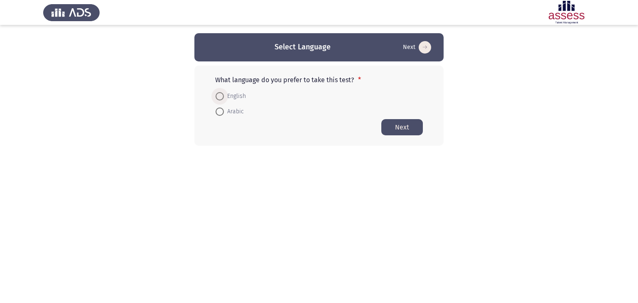
click at [230, 92] on span "English" at bounding box center [235, 96] width 22 height 10
click at [224, 92] on input "English" at bounding box center [219, 96] width 8 height 8
radio input "true"
click at [402, 125] on button "Next" at bounding box center [402, 127] width 42 height 16
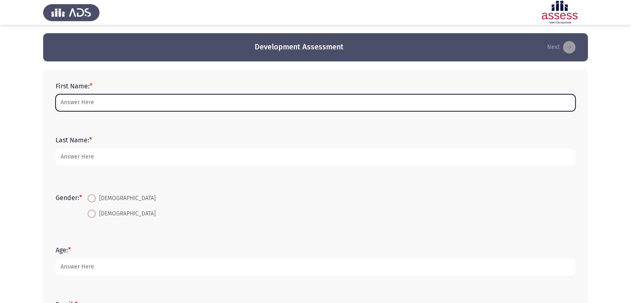
click at [236, 105] on input "First Name: *" at bounding box center [316, 102] width 520 height 17
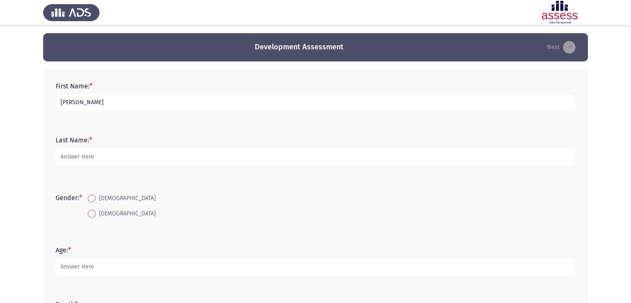
type input "[PERSON_NAME]"
type input "Elalfy"
click at [88, 210] on input "[DEMOGRAPHIC_DATA]" at bounding box center [92, 214] width 8 height 8
radio input "true"
type input "41"
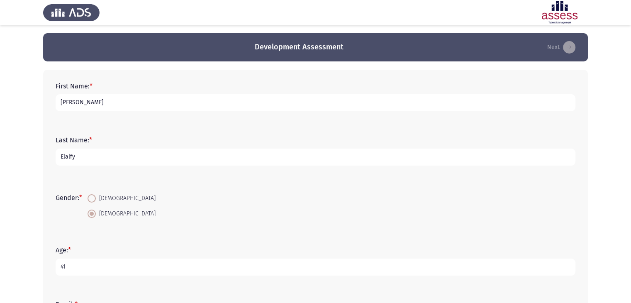
scroll to position [169, 0]
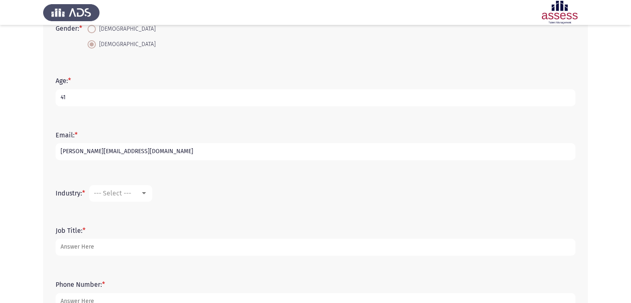
type input "[PERSON_NAME][EMAIL_ADDRESS][DOMAIN_NAME]"
click at [108, 196] on span "--- Select ---" at bounding box center [112, 193] width 37 height 8
click at [123, 241] on span "Computer Software/Engineering" at bounding box center [148, 242] width 108 height 20
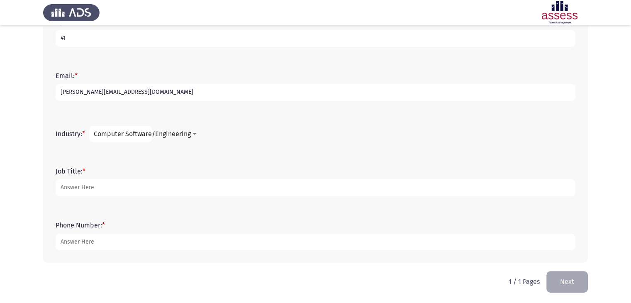
scroll to position [230, 0]
click at [119, 193] on div "Job Title: *" at bounding box center [315, 180] width 529 height 37
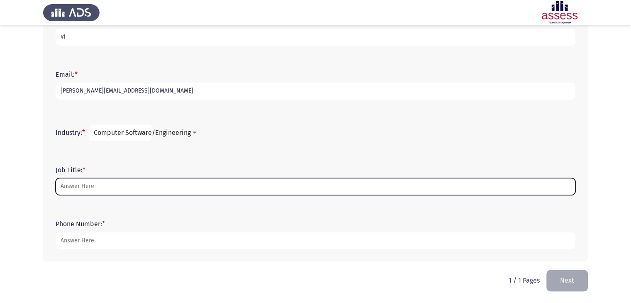
click at [119, 193] on input "Job Title: *" at bounding box center [316, 186] width 520 height 17
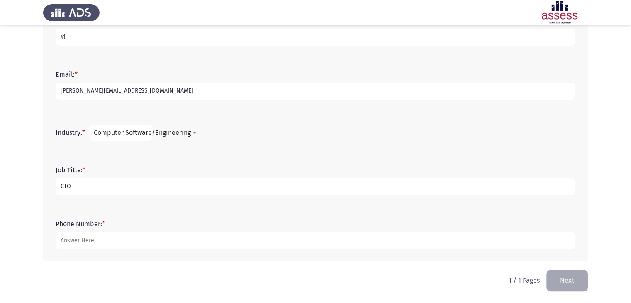
type input "CTO"
type input "201011522494"
click at [547, 270] on button "Next" at bounding box center [568, 280] width 42 height 21
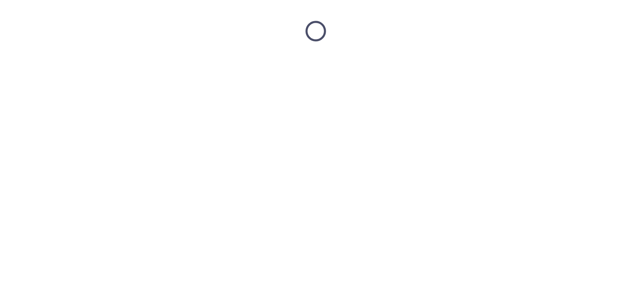
scroll to position [0, 0]
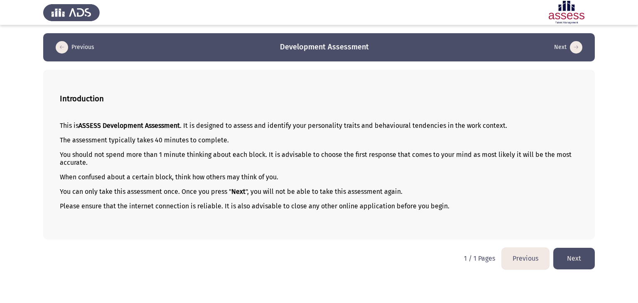
click at [553, 248] on button "Next" at bounding box center [574, 258] width 42 height 21
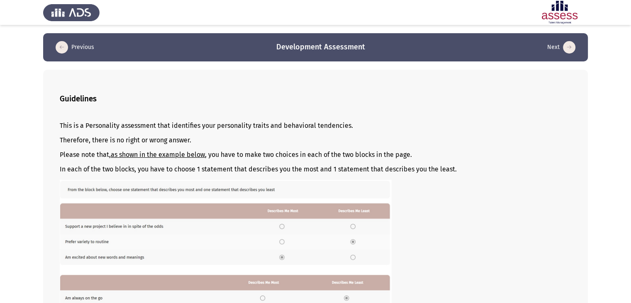
scroll to position [105, 0]
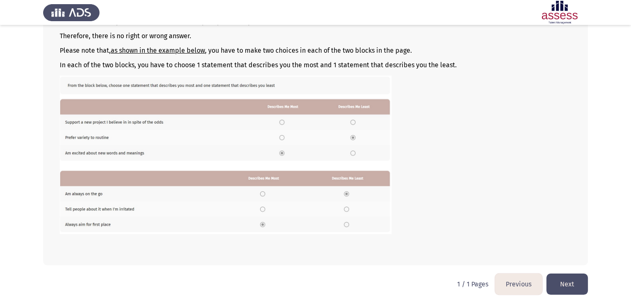
click at [547, 274] on button "Next" at bounding box center [568, 284] width 42 height 21
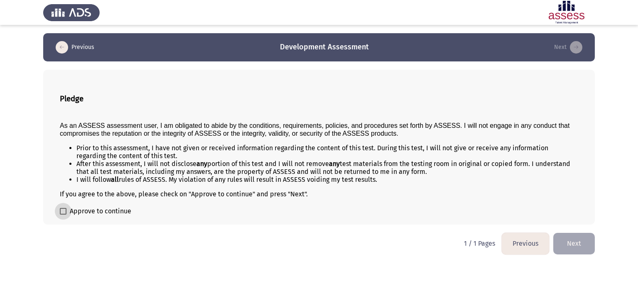
click at [63, 215] on input "Approve to continue" at bounding box center [63, 215] width 0 height 0
checkbox input "true"
click at [553, 233] on button "Next" at bounding box center [574, 243] width 42 height 21
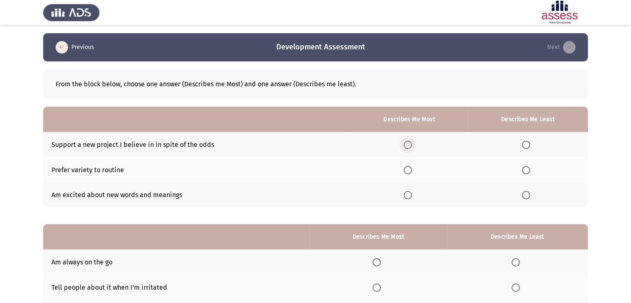
click at [412, 147] on span "Select an option" at bounding box center [408, 145] width 8 height 8
click at [412, 147] on input "Select an option" at bounding box center [408, 145] width 8 height 8
click at [412, 173] on span "Select an option" at bounding box center [408, 170] width 8 height 8
click at [412, 173] on input "Select an option" at bounding box center [408, 170] width 8 height 8
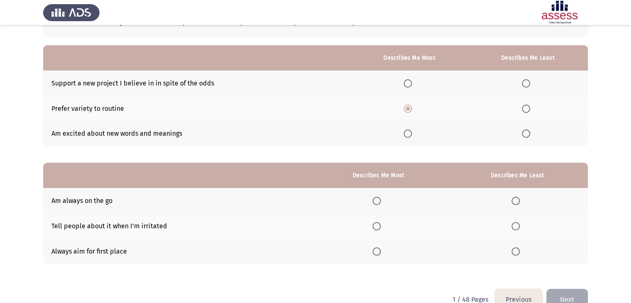
scroll to position [61, 0]
click at [526, 130] on mat-radio-button "Select an option" at bounding box center [528, 134] width 12 height 9
click at [525, 133] on span "Select an option" at bounding box center [526, 134] width 8 height 8
click at [525, 133] on input "Select an option" at bounding box center [526, 134] width 8 height 8
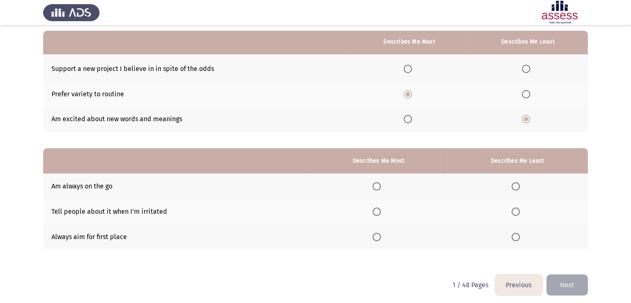
scroll to position [81, 0]
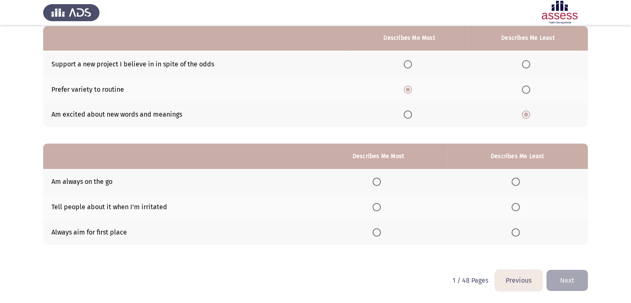
click at [378, 180] on span "Select an option" at bounding box center [377, 182] width 8 height 8
click at [378, 180] on input "Select an option" at bounding box center [377, 182] width 8 height 8
click at [519, 210] on span "Select an option" at bounding box center [516, 207] width 8 height 8
click at [519, 210] on input "Select an option" at bounding box center [516, 207] width 8 height 8
click at [376, 235] on span "Select an option" at bounding box center [377, 232] width 8 height 8
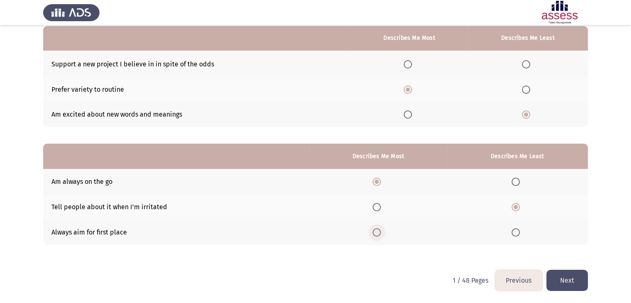
click at [376, 235] on input "Select an option" at bounding box center [377, 232] width 8 height 8
click at [562, 281] on button "Next" at bounding box center [568, 280] width 42 height 21
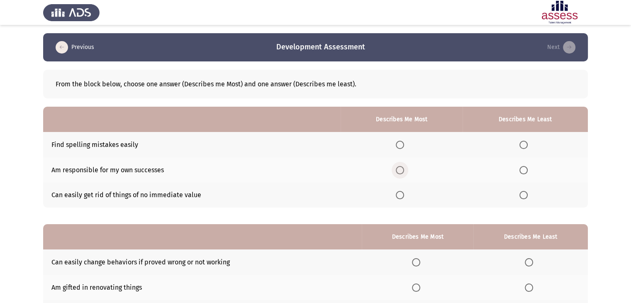
click at [403, 169] on span "Select an option" at bounding box center [400, 170] width 8 height 8
click at [403, 169] on input "Select an option" at bounding box center [400, 170] width 8 height 8
click at [402, 145] on span "Select an option" at bounding box center [400, 145] width 8 height 8
click at [402, 145] on input "Select an option" at bounding box center [400, 145] width 8 height 8
click at [404, 171] on span "Select an option" at bounding box center [400, 170] width 8 height 8
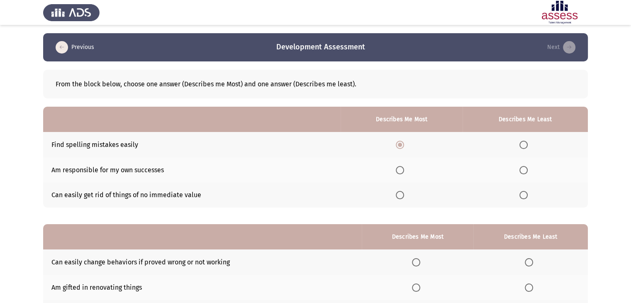
click at [404, 171] on input "Select an option" at bounding box center [400, 170] width 8 height 8
click at [525, 194] on span "Select an option" at bounding box center [524, 195] width 8 height 8
click at [525, 194] on input "Select an option" at bounding box center [524, 195] width 8 height 8
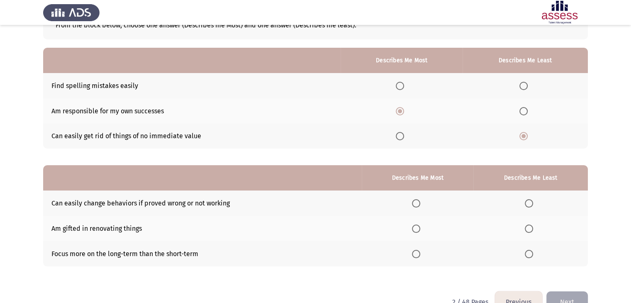
scroll to position [81, 0]
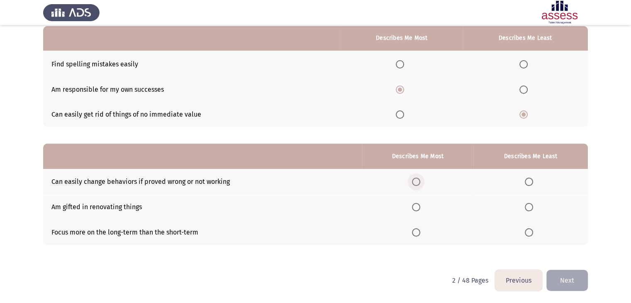
click at [419, 186] on span "Select an option" at bounding box center [416, 182] width 8 height 8
click at [419, 186] on input "Select an option" at bounding box center [416, 182] width 8 height 8
click at [531, 234] on span "Select an option" at bounding box center [529, 232] width 8 height 8
click at [531, 234] on input "Select an option" at bounding box center [529, 232] width 8 height 8
click at [561, 276] on button "Next" at bounding box center [568, 280] width 42 height 21
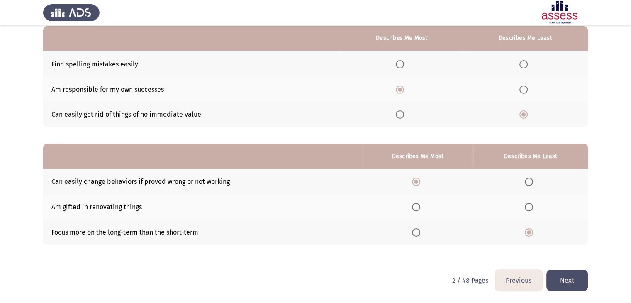
scroll to position [0, 0]
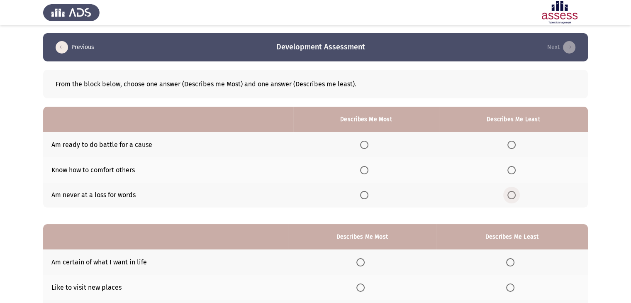
click at [512, 197] on span "Select an option" at bounding box center [512, 195] width 8 height 8
click at [512, 197] on input "Select an option" at bounding box center [512, 195] width 8 height 8
click at [365, 166] on mat-radio-button "Select an option" at bounding box center [366, 170] width 12 height 9
click at [368, 145] on span "Select an option" at bounding box center [364, 145] width 8 height 8
click at [368, 145] on input "Select an option" at bounding box center [364, 145] width 8 height 8
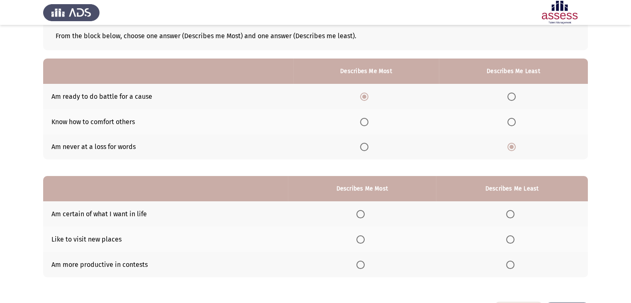
scroll to position [81, 0]
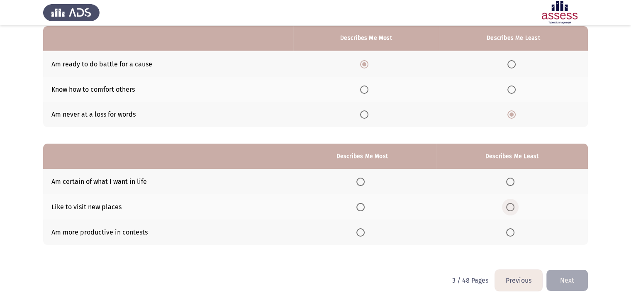
click at [515, 208] on span "Select an option" at bounding box center [511, 207] width 8 height 8
click at [515, 208] on input "Select an option" at bounding box center [511, 207] width 8 height 8
click at [360, 180] on span "Select an option" at bounding box center [361, 182] width 8 height 8
click at [360, 180] on input "Select an option" at bounding box center [361, 182] width 8 height 8
click at [560, 272] on button "Next" at bounding box center [568, 280] width 42 height 21
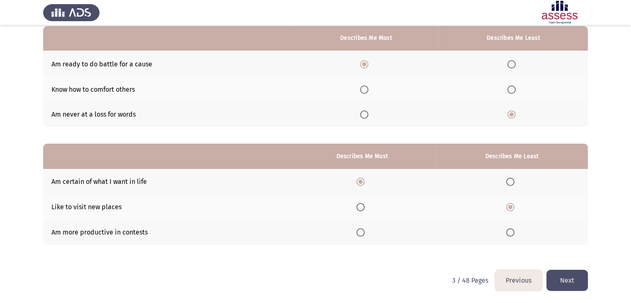
scroll to position [0, 0]
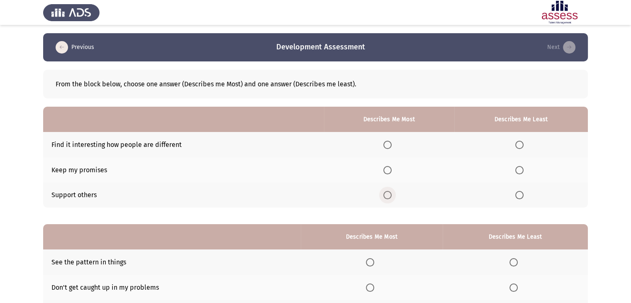
click at [392, 195] on span "Select an option" at bounding box center [388, 195] width 8 height 8
click at [392, 195] on input "Select an option" at bounding box center [388, 195] width 8 height 8
click at [525, 147] on label "Select an option" at bounding box center [522, 145] width 12 height 8
click at [524, 147] on input "Select an option" at bounding box center [520, 145] width 8 height 8
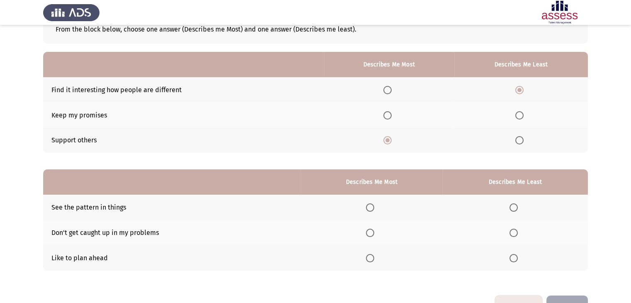
scroll to position [81, 0]
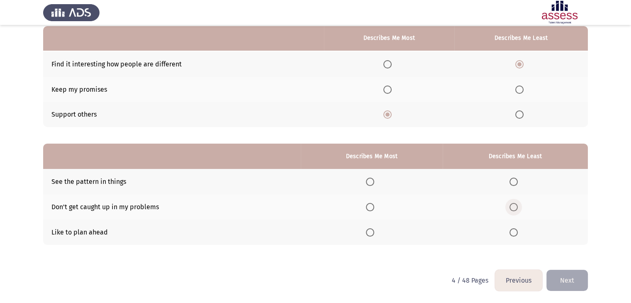
click at [514, 208] on span "Select an option" at bounding box center [514, 207] width 8 height 8
click at [514, 208] on input "Select an option" at bounding box center [514, 207] width 8 height 8
click at [370, 231] on span "Select an option" at bounding box center [370, 232] width 8 height 8
click at [370, 231] on input "Select an option" at bounding box center [370, 232] width 8 height 8
click at [373, 183] on span "Select an option" at bounding box center [370, 182] width 8 height 8
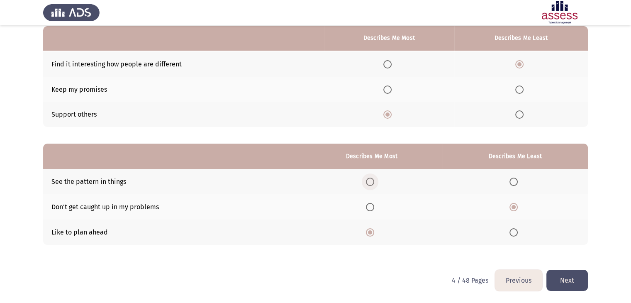
click at [373, 183] on input "Select an option" at bounding box center [370, 182] width 8 height 8
click at [576, 277] on button "Next" at bounding box center [568, 280] width 42 height 21
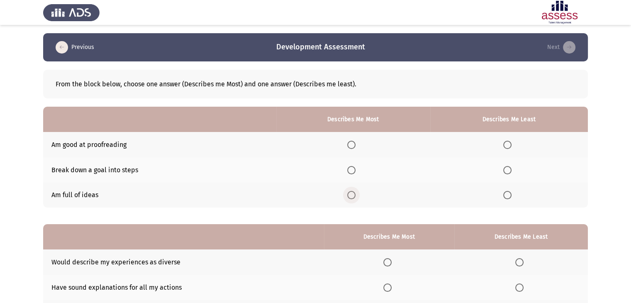
click at [354, 197] on span "Select an option" at bounding box center [352, 195] width 8 height 8
click at [354, 197] on input "Select an option" at bounding box center [352, 195] width 8 height 8
click at [505, 143] on span "Select an option" at bounding box center [508, 145] width 8 height 8
click at [505, 143] on input "Select an option" at bounding box center [508, 145] width 8 height 8
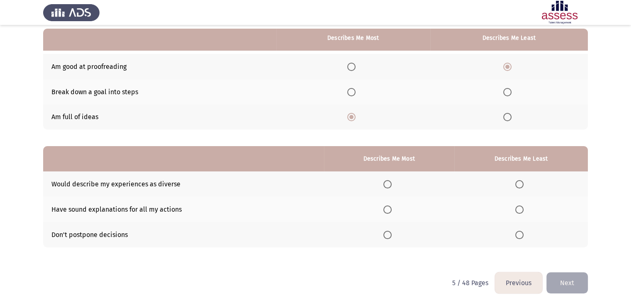
scroll to position [81, 0]
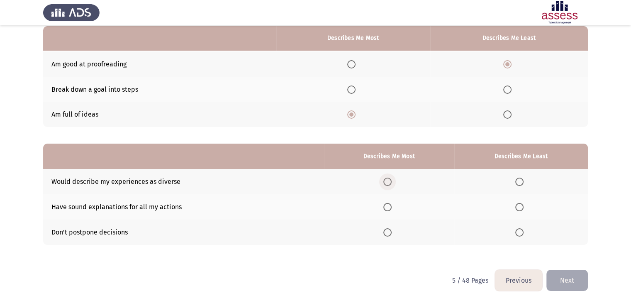
click at [392, 185] on span "Select an option" at bounding box center [388, 182] width 8 height 8
click at [392, 185] on input "Select an option" at bounding box center [388, 182] width 8 height 8
click at [519, 230] on span "Select an option" at bounding box center [520, 232] width 8 height 8
click at [519, 230] on input "Select an option" at bounding box center [520, 232] width 8 height 8
click at [564, 280] on button "Next" at bounding box center [568, 280] width 42 height 21
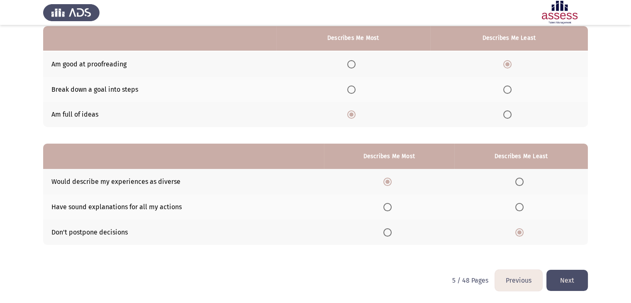
scroll to position [0, 0]
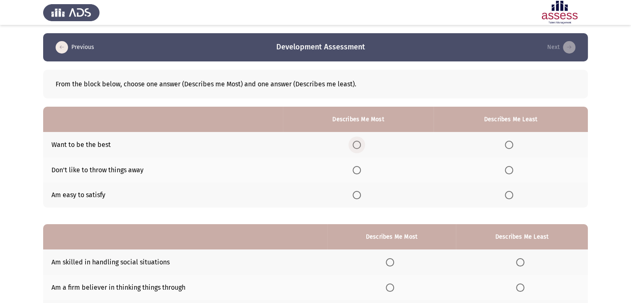
click at [361, 144] on span "Select an option" at bounding box center [357, 145] width 8 height 8
click at [361, 144] on input "Select an option" at bounding box center [357, 145] width 8 height 8
click at [509, 170] on span "Select an option" at bounding box center [509, 170] width 8 height 8
click at [509, 170] on input "Select an option" at bounding box center [509, 170] width 8 height 8
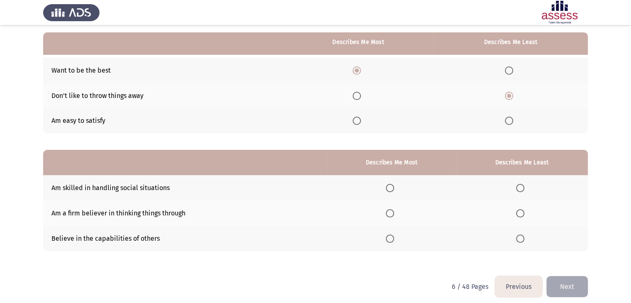
scroll to position [79, 0]
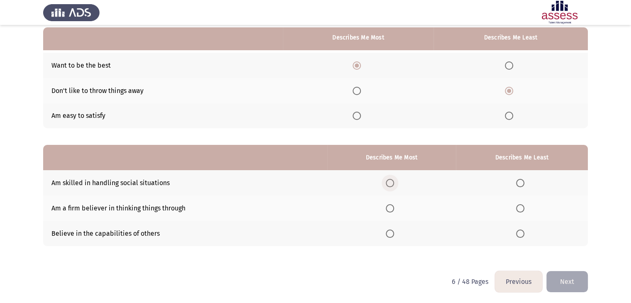
click at [392, 181] on span "Select an option" at bounding box center [390, 183] width 8 height 8
click at [392, 181] on input "Select an option" at bounding box center [390, 183] width 8 height 8
click at [519, 205] on span "Select an option" at bounding box center [520, 208] width 8 height 8
click at [519, 205] on input "Select an option" at bounding box center [520, 208] width 8 height 8
click at [558, 286] on button "Next" at bounding box center [568, 281] width 42 height 21
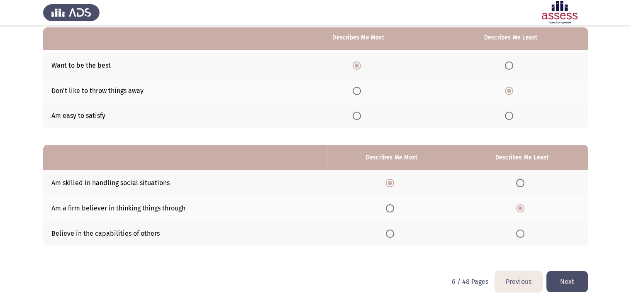
scroll to position [0, 0]
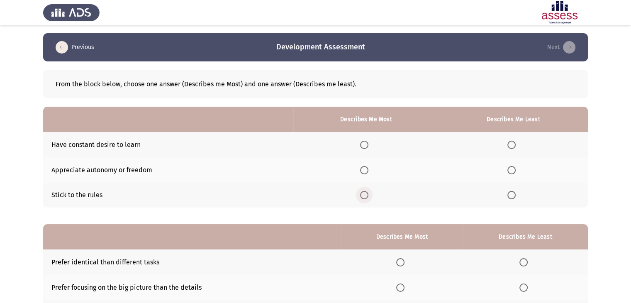
click at [364, 195] on span "Select an option" at bounding box center [364, 195] width 8 height 8
click at [364, 195] on input "Select an option" at bounding box center [364, 195] width 8 height 8
click at [515, 169] on span "Select an option" at bounding box center [512, 170] width 8 height 8
click at [515, 169] on input "Select an option" at bounding box center [512, 170] width 8 height 8
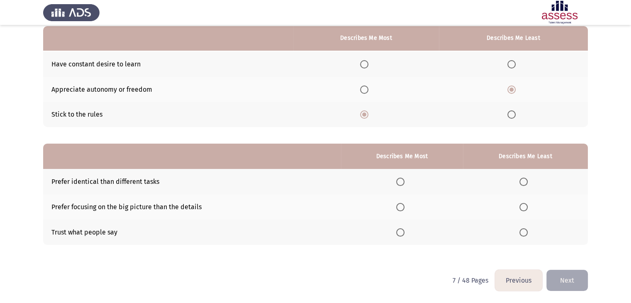
scroll to position [81, 0]
click at [523, 209] on span "Select an option" at bounding box center [524, 207] width 8 height 8
click at [523, 209] on input "Select an option" at bounding box center [524, 207] width 8 height 8
click at [401, 230] on span "Select an option" at bounding box center [400, 232] width 8 height 8
click at [401, 230] on input "Select an option" at bounding box center [400, 232] width 8 height 8
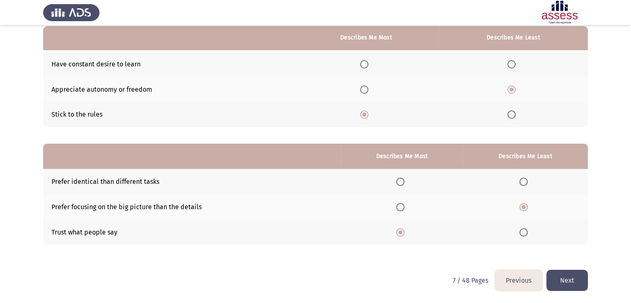
click at [564, 271] on button "Next" at bounding box center [568, 280] width 42 height 21
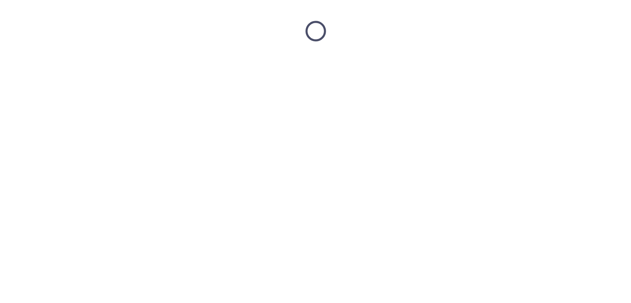
scroll to position [0, 0]
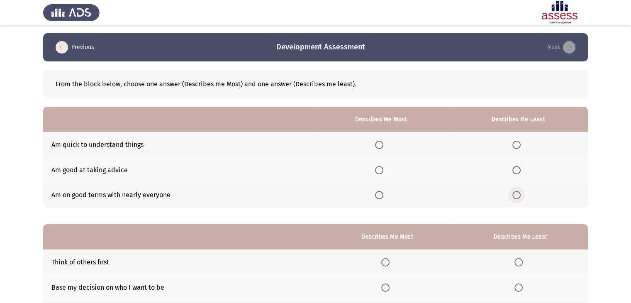
click at [521, 196] on span "Select an option" at bounding box center [517, 195] width 8 height 8
click at [521, 196] on input "Select an option" at bounding box center [517, 195] width 8 height 8
click at [381, 171] on span "Select an option" at bounding box center [379, 170] width 8 height 8
click at [381, 171] on input "Select an option" at bounding box center [379, 170] width 8 height 8
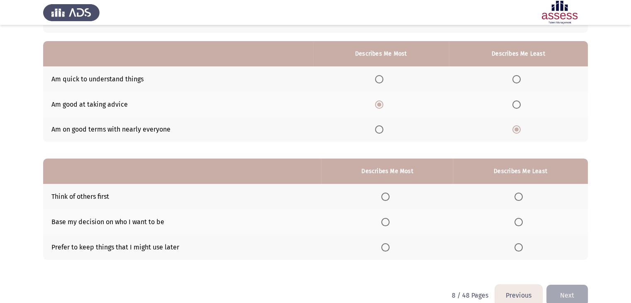
scroll to position [81, 0]
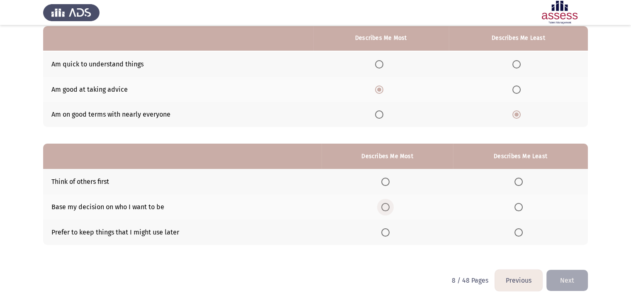
click at [388, 206] on span "Select an option" at bounding box center [386, 207] width 8 height 8
click at [388, 206] on input "Select an option" at bounding box center [386, 207] width 8 height 8
click at [521, 184] on span "Select an option" at bounding box center [519, 182] width 8 height 8
click at [521, 184] on input "Select an option" at bounding box center [519, 182] width 8 height 8
click at [520, 224] on th at bounding box center [520, 232] width 135 height 25
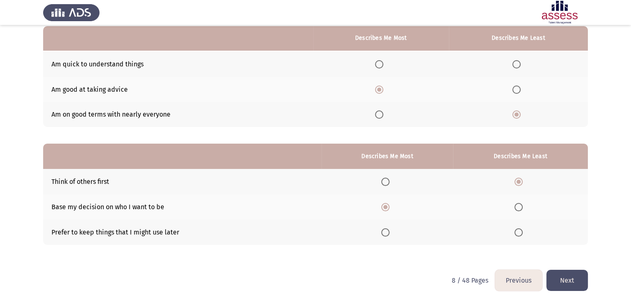
click at [521, 230] on span "Select an option" at bounding box center [519, 232] width 8 height 8
click at [521, 230] on input "Select an option" at bounding box center [519, 232] width 8 height 8
click at [516, 180] on span "Select an option" at bounding box center [519, 182] width 8 height 8
click at [516, 180] on input "Select an option" at bounding box center [519, 182] width 8 height 8
click at [568, 275] on button "Next" at bounding box center [568, 280] width 42 height 21
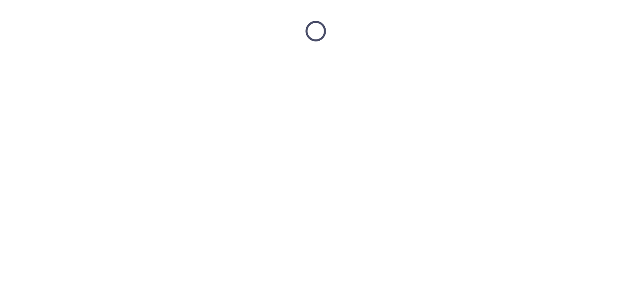
scroll to position [0, 0]
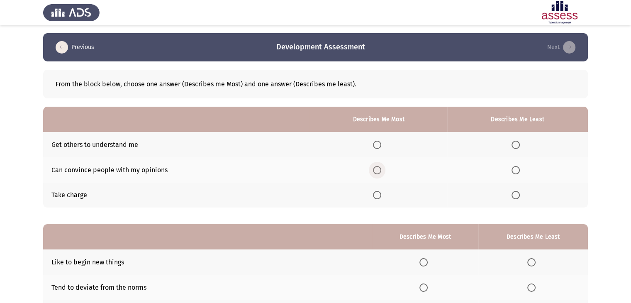
click at [381, 170] on span "Select an option" at bounding box center [377, 170] width 8 height 8
click at [381, 170] on input "Select an option" at bounding box center [377, 170] width 8 height 8
click at [516, 196] on span "Select an option" at bounding box center [516, 195] width 8 height 8
click at [516, 196] on input "Select an option" at bounding box center [516, 195] width 8 height 8
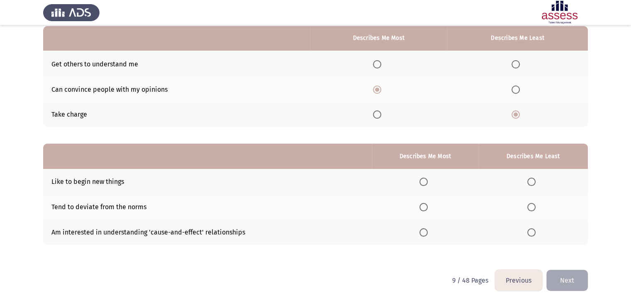
scroll to position [81, 0]
click at [533, 205] on span "Select an option" at bounding box center [532, 207] width 8 height 8
click at [533, 205] on input "Select an option" at bounding box center [532, 207] width 8 height 8
click at [422, 181] on span "Select an option" at bounding box center [424, 182] width 8 height 8
click at [422, 181] on input "Select an option" at bounding box center [424, 182] width 8 height 8
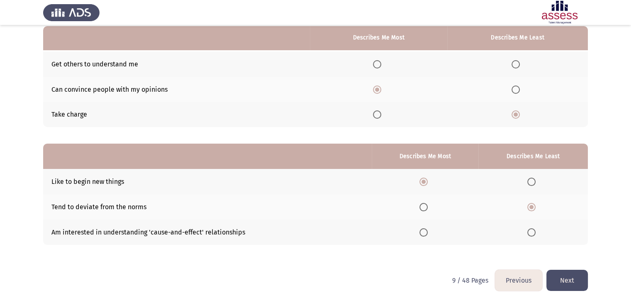
click at [571, 284] on button "Next" at bounding box center [568, 280] width 42 height 21
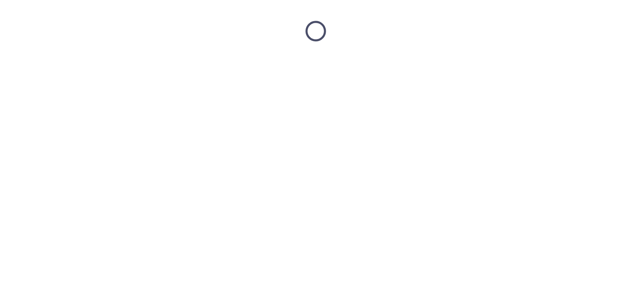
scroll to position [0, 0]
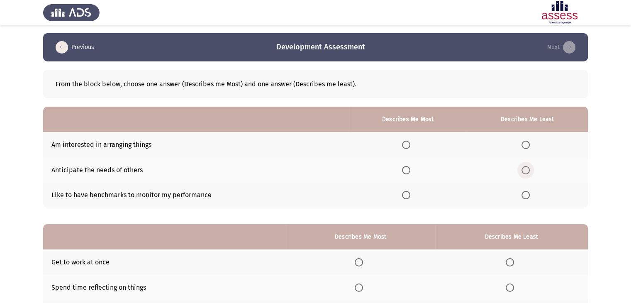
click at [530, 172] on span "Select an option" at bounding box center [526, 170] width 8 height 8
click at [530, 172] on input "Select an option" at bounding box center [526, 170] width 8 height 8
drag, startPoint x: 403, startPoint y: 148, endPoint x: 416, endPoint y: 145, distance: 13.3
click at [416, 145] on th at bounding box center [408, 144] width 118 height 25
click at [407, 145] on span "Select an option" at bounding box center [406, 145] width 8 height 8
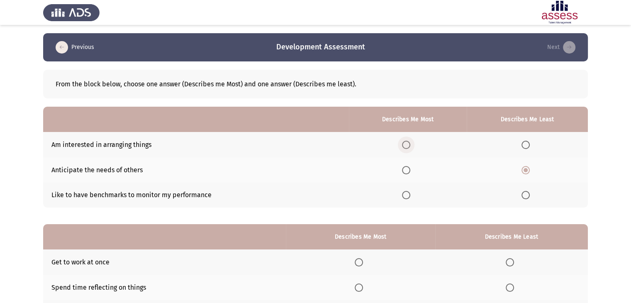
click at [407, 145] on input "Select an option" at bounding box center [406, 145] width 8 height 8
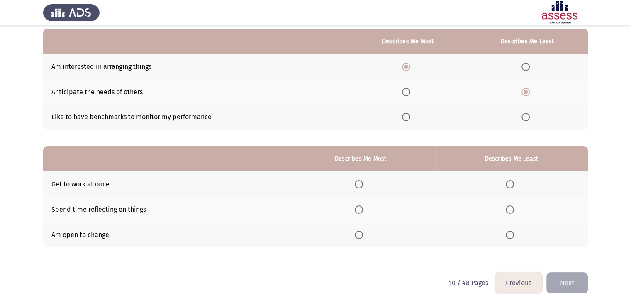
scroll to position [81, 0]
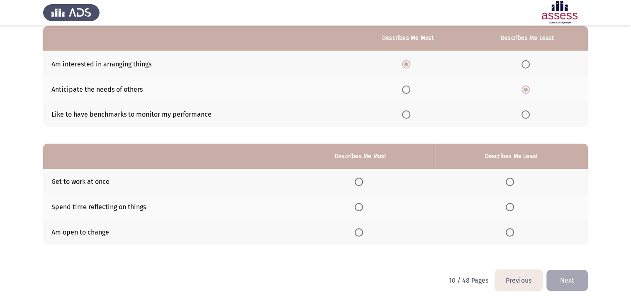
click at [509, 208] on span "Select an option" at bounding box center [510, 207] width 8 height 8
click at [509, 208] on input "Select an option" at bounding box center [510, 207] width 8 height 8
click at [363, 185] on span "Select an option" at bounding box center [359, 182] width 8 height 8
click at [363, 185] on input "Select an option" at bounding box center [359, 182] width 8 height 8
click at [561, 280] on button "Next" at bounding box center [568, 280] width 42 height 21
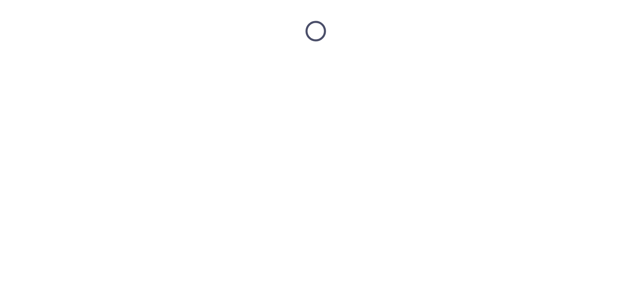
scroll to position [0, 0]
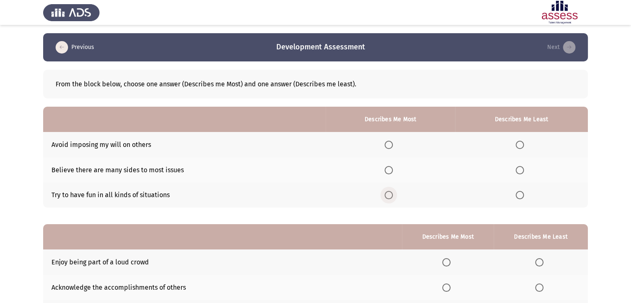
click at [393, 193] on span "Select an option" at bounding box center [389, 195] width 8 height 8
click at [393, 193] on input "Select an option" at bounding box center [389, 195] width 8 height 8
click at [517, 145] on span "Select an option" at bounding box center [520, 145] width 8 height 8
click at [517, 145] on input "Select an option" at bounding box center [520, 145] width 8 height 8
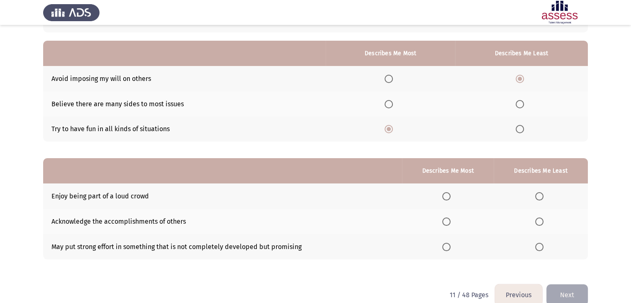
scroll to position [81, 0]
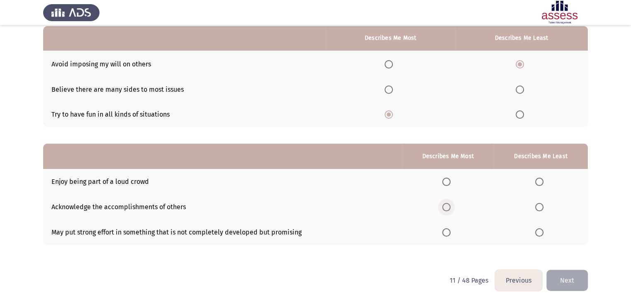
click at [448, 208] on span "Select an option" at bounding box center [447, 207] width 8 height 8
click at [448, 208] on input "Select an option" at bounding box center [447, 207] width 8 height 8
click at [543, 235] on span "Select an option" at bounding box center [540, 232] width 8 height 8
click at [543, 235] on input "Select an option" at bounding box center [540, 232] width 8 height 8
click at [541, 181] on span "Select an option" at bounding box center [540, 182] width 8 height 8
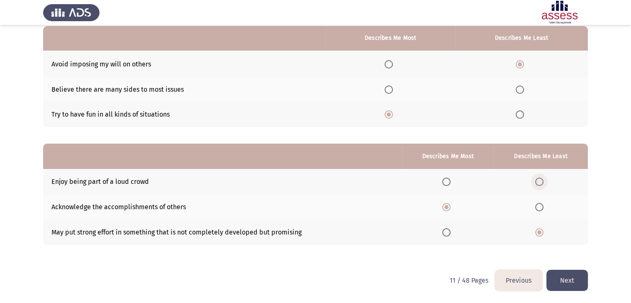
click at [541, 181] on input "Select an option" at bounding box center [540, 182] width 8 height 8
click at [538, 232] on span "Select an option" at bounding box center [540, 232] width 8 height 8
click at [538, 232] on input "Select an option" at bounding box center [540, 232] width 8 height 8
click at [568, 286] on button "Next" at bounding box center [568, 280] width 42 height 21
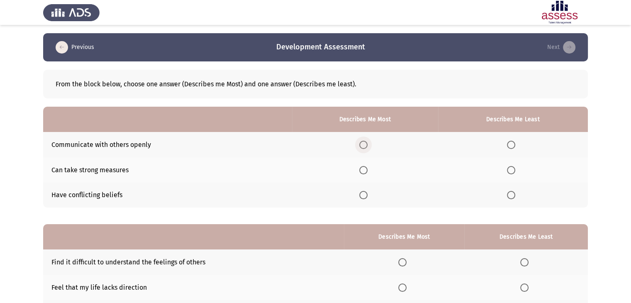
click at [364, 143] on span "Select an option" at bounding box center [364, 145] width 8 height 8
click at [364, 143] on input "Select an option" at bounding box center [364, 145] width 8 height 8
click at [510, 195] on span "Select an option" at bounding box center [511, 195] width 8 height 8
click at [510, 195] on input "Select an option" at bounding box center [511, 195] width 8 height 8
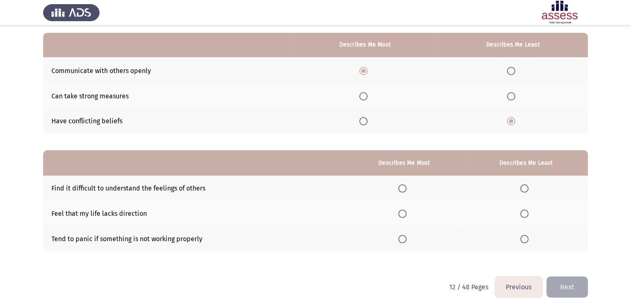
scroll to position [81, 0]
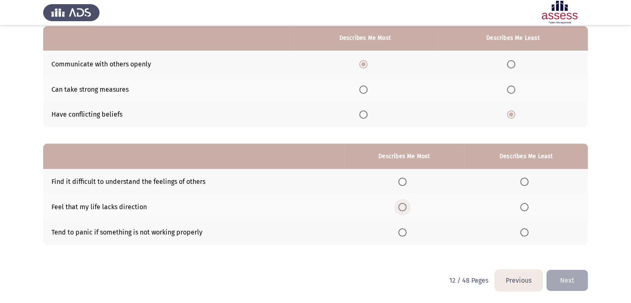
click at [407, 209] on span "Select an option" at bounding box center [403, 207] width 8 height 8
click at [407, 209] on input "Select an option" at bounding box center [403, 207] width 8 height 8
click at [526, 231] on span "Select an option" at bounding box center [525, 232] width 8 height 8
click at [526, 231] on input "Select an option" at bounding box center [525, 232] width 8 height 8
click at [557, 278] on button "Next" at bounding box center [568, 280] width 42 height 21
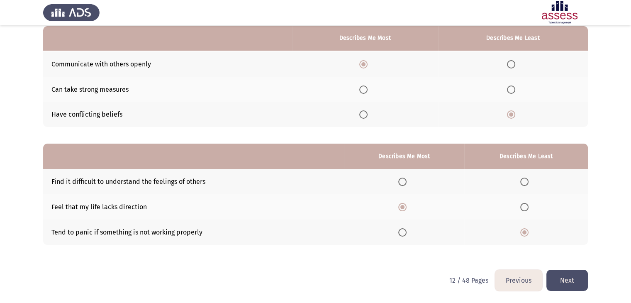
scroll to position [0, 0]
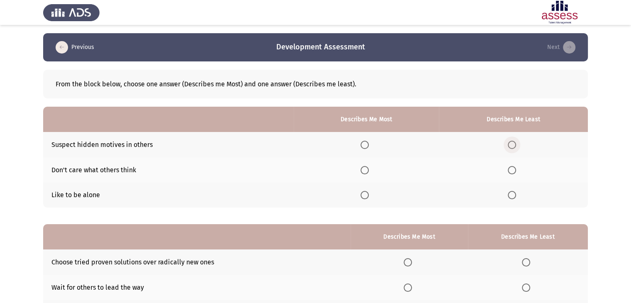
click at [514, 147] on span "Select an option" at bounding box center [512, 145] width 8 height 8
click at [514, 147] on input "Select an option" at bounding box center [512, 145] width 8 height 8
click at [368, 196] on span "Select an option" at bounding box center [365, 195] width 8 height 8
click at [368, 196] on input "Select an option" at bounding box center [365, 195] width 8 height 8
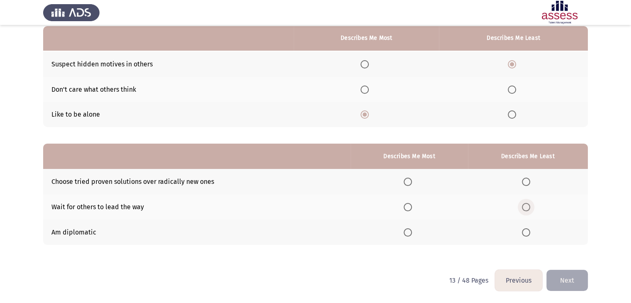
click at [528, 206] on span "Select an option" at bounding box center [526, 207] width 8 height 8
click at [528, 206] on input "Select an option" at bounding box center [526, 207] width 8 height 8
click at [409, 233] on span "Select an option" at bounding box center [408, 232] width 8 height 8
click at [409, 233] on input "Select an option" at bounding box center [408, 232] width 8 height 8
click at [566, 277] on button "Next" at bounding box center [568, 280] width 42 height 21
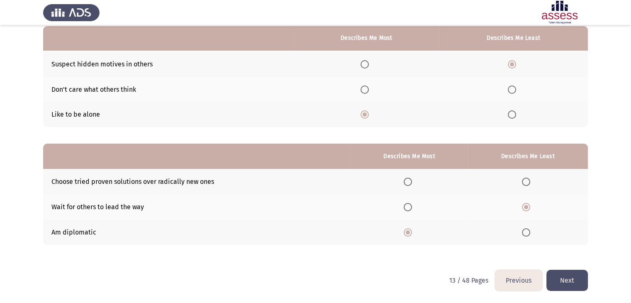
scroll to position [0, 0]
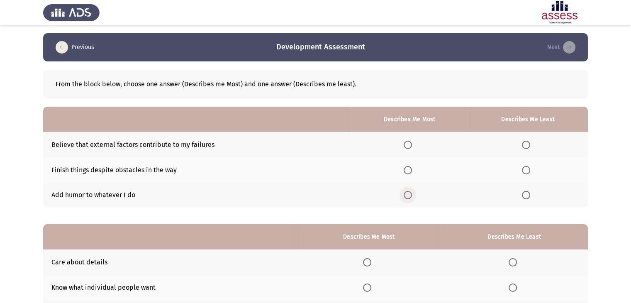
click at [408, 195] on span "Select an option" at bounding box center [408, 195] width 8 height 8
click at [408, 195] on input "Select an option" at bounding box center [408, 195] width 8 height 8
click at [525, 146] on span "Select an option" at bounding box center [526, 145] width 8 height 8
click at [525, 146] on input "Select an option" at bounding box center [526, 145] width 8 height 8
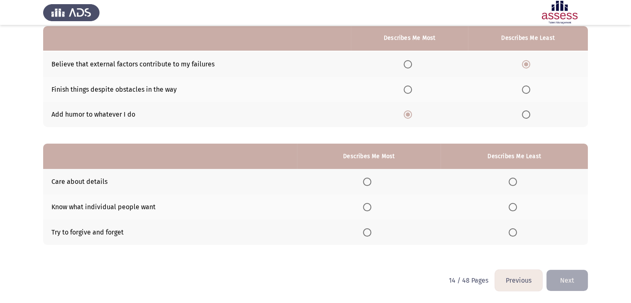
scroll to position [81, 0]
click at [371, 181] on span "Select an option" at bounding box center [367, 182] width 8 height 8
click at [371, 181] on input "Select an option" at bounding box center [367, 182] width 8 height 8
click at [517, 206] on span "Select an option" at bounding box center [513, 207] width 8 height 8
click at [517, 206] on input "Select an option" at bounding box center [513, 207] width 8 height 8
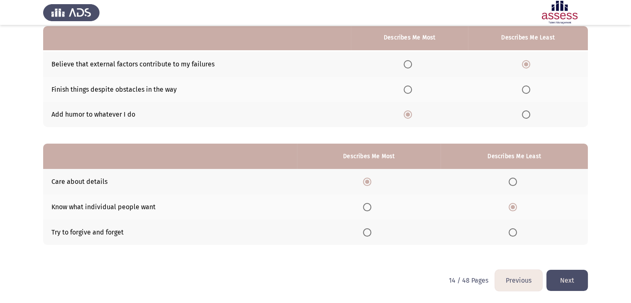
click at [570, 279] on button "Next" at bounding box center [568, 280] width 42 height 21
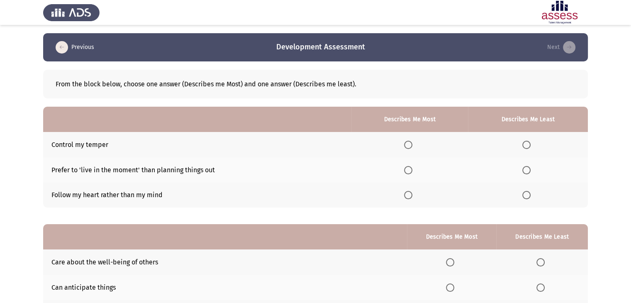
drag, startPoint x: 570, startPoint y: 279, endPoint x: 451, endPoint y: 160, distance: 168.8
click at [451, 160] on div "From the block below, choose one answer (Describes me Most) and one answer (Des…" at bounding box center [315, 201] width 545 height 281
click at [407, 193] on span "Select an option" at bounding box center [408, 195] width 8 height 8
click at [407, 193] on input "Select an option" at bounding box center [408, 195] width 8 height 8
click at [527, 170] on span "Select an option" at bounding box center [527, 170] width 8 height 8
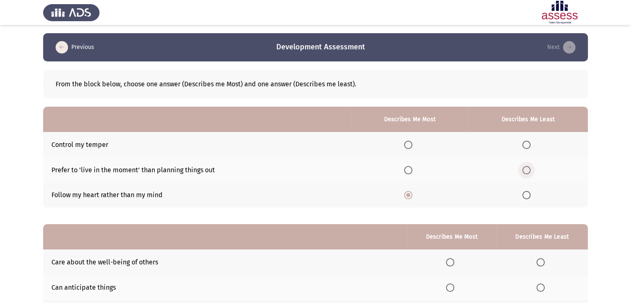
click at [527, 170] on input "Select an option" at bounding box center [527, 170] width 8 height 8
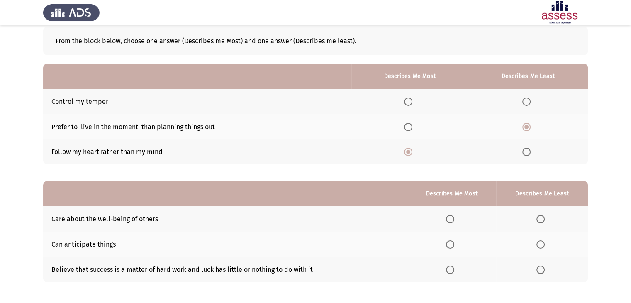
scroll to position [81, 0]
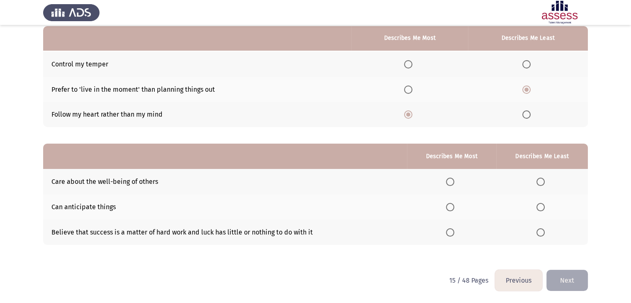
click at [526, 65] on span "Select an option" at bounding box center [527, 64] width 8 height 8
click at [526, 65] on input "Select an option" at bounding box center [527, 64] width 8 height 8
click at [452, 230] on span "Select an option" at bounding box center [450, 232] width 8 height 8
click at [452, 230] on input "Select an option" at bounding box center [450, 232] width 8 height 8
click at [539, 208] on span "Select an option" at bounding box center [541, 207] width 8 height 8
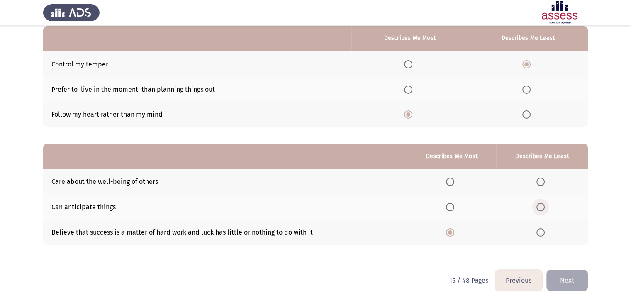
click at [539, 208] on input "Select an option" at bounding box center [541, 207] width 8 height 8
click at [569, 277] on button "Next" at bounding box center [568, 280] width 42 height 21
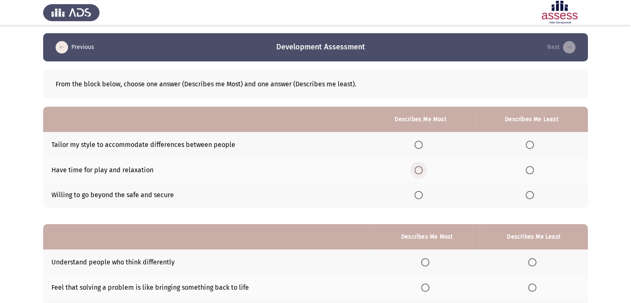
click at [420, 168] on span "Select an option" at bounding box center [419, 170] width 8 height 8
click at [420, 168] on input "Select an option" at bounding box center [419, 170] width 8 height 8
click at [530, 196] on span "Select an option" at bounding box center [530, 195] width 8 height 8
click at [530, 196] on input "Select an option" at bounding box center [530, 195] width 8 height 8
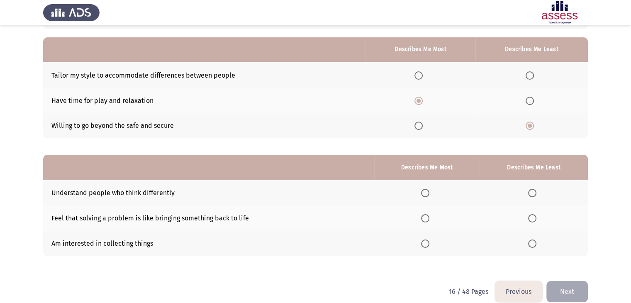
scroll to position [81, 0]
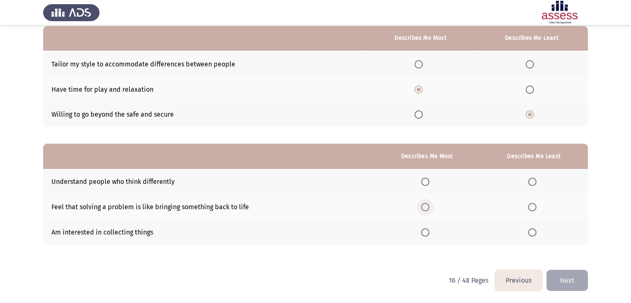
click at [430, 206] on span "Select an option" at bounding box center [425, 207] width 8 height 8
click at [430, 206] on input "Select an option" at bounding box center [425, 207] width 8 height 8
click at [529, 235] on span "Select an option" at bounding box center [533, 232] width 8 height 8
click at [529, 235] on input "Select an option" at bounding box center [533, 232] width 8 height 8
click at [534, 179] on span "Select an option" at bounding box center [533, 182] width 8 height 8
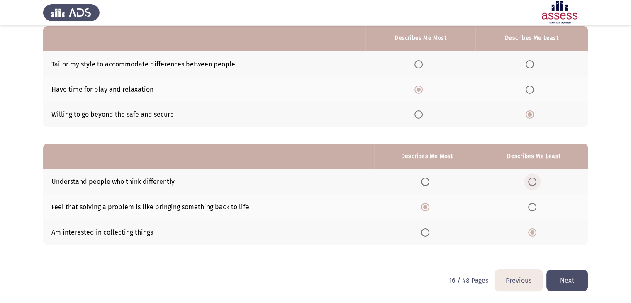
click at [534, 179] on input "Select an option" at bounding box center [533, 182] width 8 height 8
click at [572, 279] on button "Next" at bounding box center [568, 280] width 42 height 21
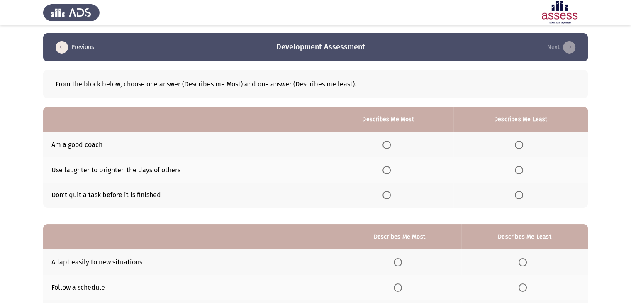
click at [397, 173] on th at bounding box center [388, 169] width 131 height 25
click at [391, 171] on span "Select an option" at bounding box center [387, 170] width 8 height 8
click at [391, 171] on input "Select an option" at bounding box center [387, 170] width 8 height 8
click at [521, 142] on span "Select an option" at bounding box center [519, 145] width 8 height 8
click at [521, 142] on input "Select an option" at bounding box center [519, 145] width 8 height 8
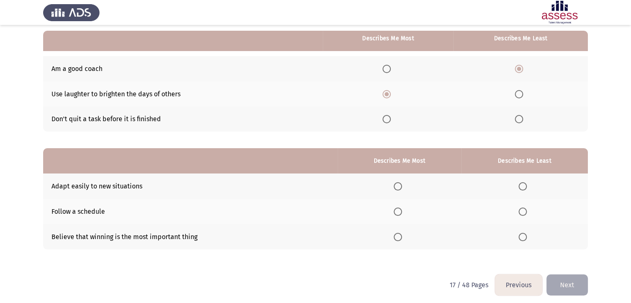
scroll to position [76, 0]
click at [525, 238] on span "Select an option" at bounding box center [523, 237] width 8 height 8
click at [525, 238] on input "Select an option" at bounding box center [523, 237] width 8 height 8
click at [399, 184] on span "Select an option" at bounding box center [398, 186] width 8 height 8
click at [399, 184] on input "Select an option" at bounding box center [398, 186] width 8 height 8
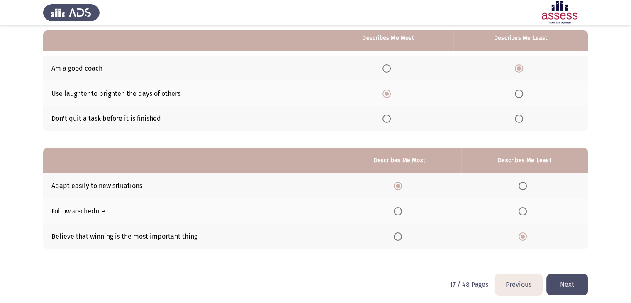
click at [563, 282] on button "Next" at bounding box center [568, 284] width 42 height 21
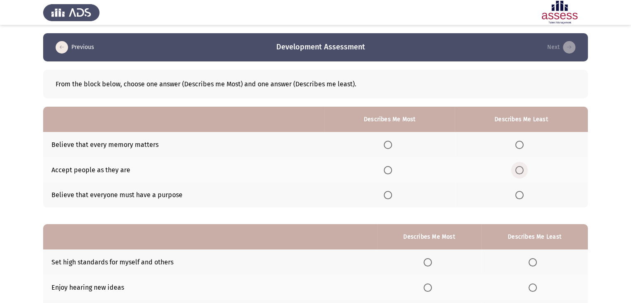
click at [521, 170] on span "Select an option" at bounding box center [520, 170] width 8 height 8
click at [521, 170] on input "Select an option" at bounding box center [520, 170] width 8 height 8
click at [392, 141] on span "Select an option" at bounding box center [388, 145] width 8 height 8
click at [392, 141] on input "Select an option" at bounding box center [388, 145] width 8 height 8
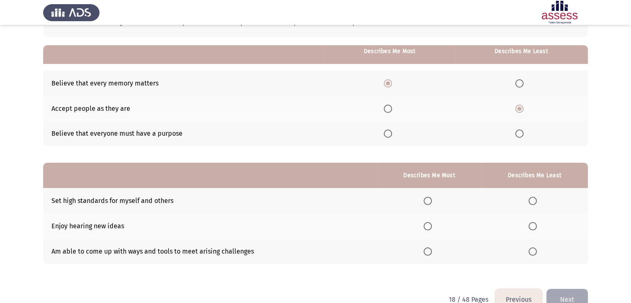
scroll to position [81, 0]
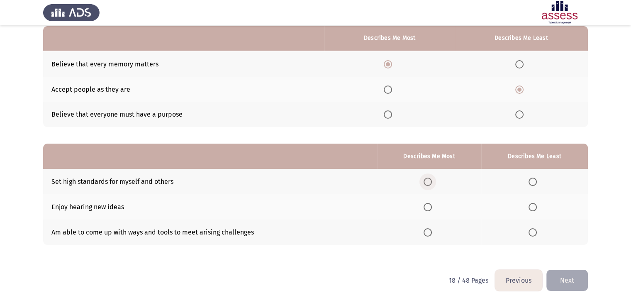
click at [432, 179] on span "Select an option" at bounding box center [428, 182] width 8 height 8
click at [432, 179] on input "Select an option" at bounding box center [428, 182] width 8 height 8
click at [535, 211] on th at bounding box center [535, 206] width 107 height 25
click at [536, 210] on span "Select an option" at bounding box center [533, 207] width 8 height 8
click at [536, 210] on input "Select an option" at bounding box center [533, 207] width 8 height 8
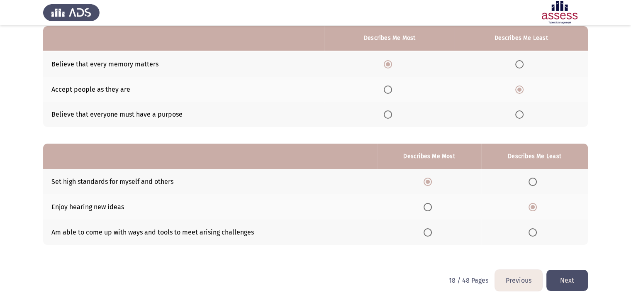
click at [563, 281] on button "Next" at bounding box center [568, 280] width 42 height 21
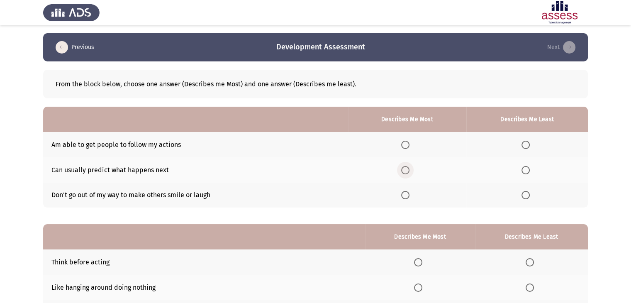
click at [410, 173] on span "Select an option" at bounding box center [405, 170] width 8 height 8
click at [410, 173] on input "Select an option" at bounding box center [405, 170] width 8 height 8
click at [408, 142] on span "Select an option" at bounding box center [405, 145] width 8 height 8
click at [408, 142] on input "Select an option" at bounding box center [405, 145] width 8 height 8
click at [527, 170] on span "Select an option" at bounding box center [526, 170] width 8 height 8
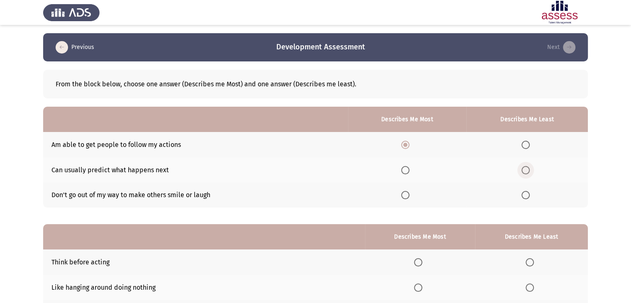
click at [527, 170] on input "Select an option" at bounding box center [526, 170] width 8 height 8
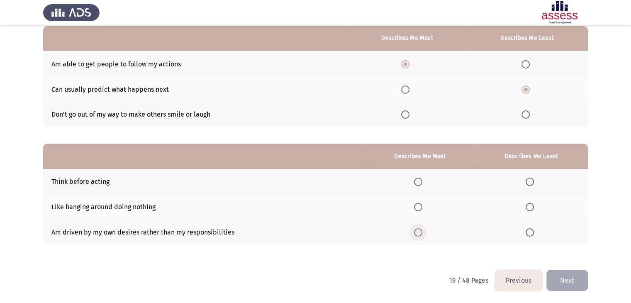
click at [421, 228] on span "Select an option" at bounding box center [418, 232] width 8 height 8
click at [421, 228] on input "Select an option" at bounding box center [418, 232] width 8 height 8
click at [531, 210] on span "Select an option" at bounding box center [530, 207] width 8 height 8
click at [531, 210] on input "Select an option" at bounding box center [530, 207] width 8 height 8
click at [573, 281] on button "Next" at bounding box center [568, 280] width 42 height 21
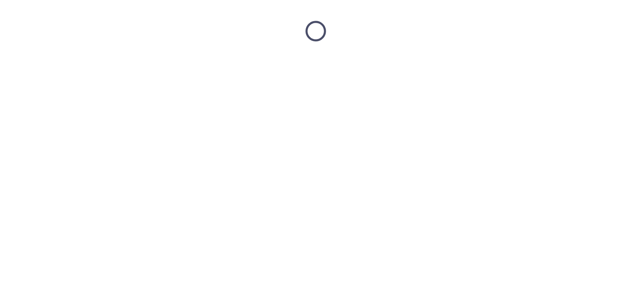
scroll to position [0, 0]
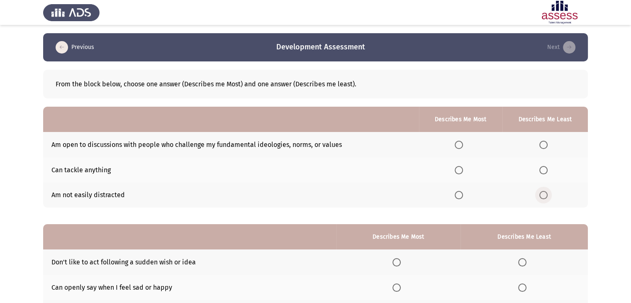
click at [544, 199] on span "Select an option" at bounding box center [544, 195] width 8 height 8
click at [544, 199] on input "Select an option" at bounding box center [544, 195] width 8 height 8
click at [459, 171] on span "Select an option" at bounding box center [459, 170] width 8 height 8
click at [459, 171] on input "Select an option" at bounding box center [459, 170] width 8 height 8
click at [459, 171] on span "Select an option" at bounding box center [459, 170] width 8 height 8
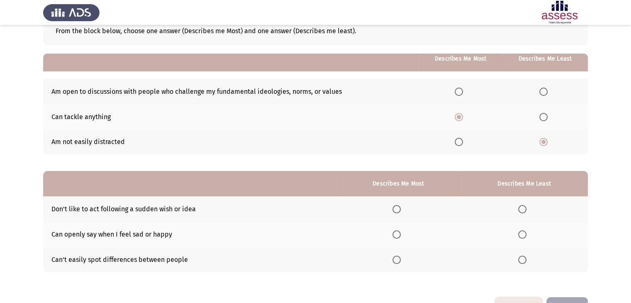
scroll to position [81, 0]
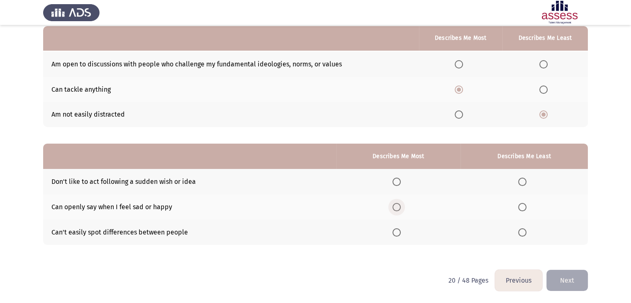
click at [404, 208] on label "Select an option" at bounding box center [399, 207] width 12 height 8
click at [401, 208] on input "Select an option" at bounding box center [397, 207] width 8 height 8
click at [521, 184] on span "Select an option" at bounding box center [523, 182] width 8 height 8
click at [521, 184] on input "Select an option" at bounding box center [523, 182] width 8 height 8
click at [565, 276] on button "Next" at bounding box center [568, 280] width 42 height 21
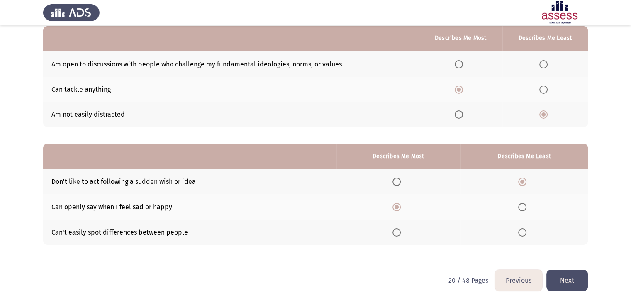
scroll to position [0, 0]
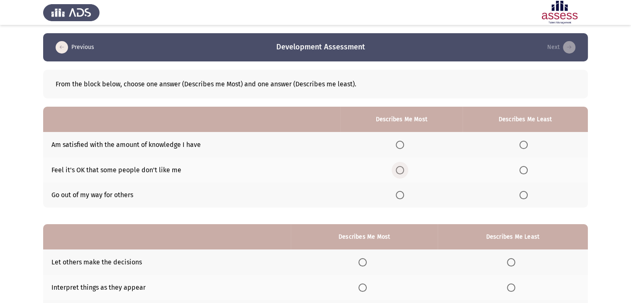
click at [400, 171] on span "Select an option" at bounding box center [400, 170] width 8 height 8
click at [400, 171] on input "Select an option" at bounding box center [400, 170] width 8 height 8
click at [523, 145] on span "Select an option" at bounding box center [524, 145] width 8 height 8
click at [523, 145] on input "Select an option" at bounding box center [524, 145] width 8 height 8
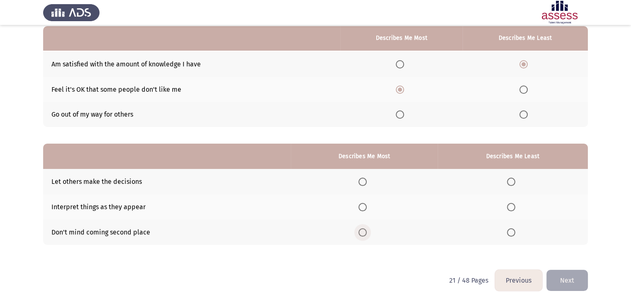
click at [367, 233] on span "Select an option" at bounding box center [363, 232] width 8 height 8
click at [367, 233] on input "Select an option" at bounding box center [363, 232] width 8 height 8
drag, startPoint x: 510, startPoint y: 202, endPoint x: 519, endPoint y: 216, distance: 16.6
click at [519, 216] on th at bounding box center [513, 206] width 150 height 25
click at [509, 208] on span "Select an option" at bounding box center [511, 207] width 8 height 8
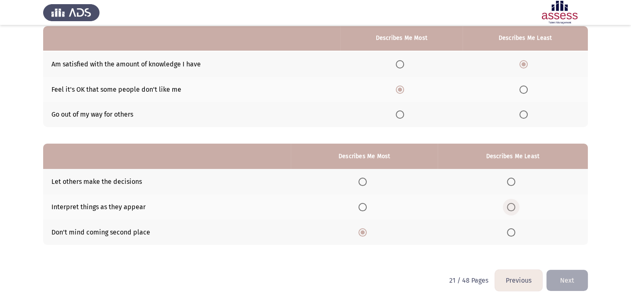
click at [509, 208] on input "Select an option" at bounding box center [511, 207] width 8 height 8
click at [568, 274] on button "Next" at bounding box center [568, 280] width 42 height 21
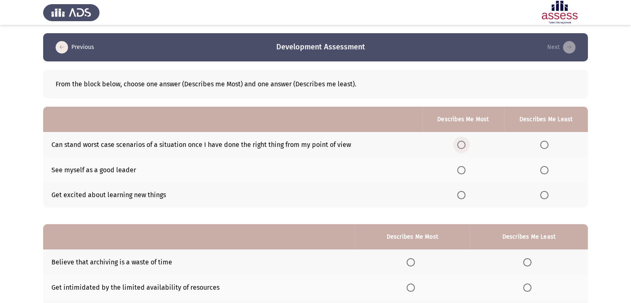
click at [462, 144] on span "Select an option" at bounding box center [462, 145] width 8 height 8
click at [462, 144] on input "Select an option" at bounding box center [462, 145] width 8 height 8
click at [550, 170] on label "Select an option" at bounding box center [547, 170] width 12 height 8
click at [549, 170] on input "Select an option" at bounding box center [545, 170] width 8 height 8
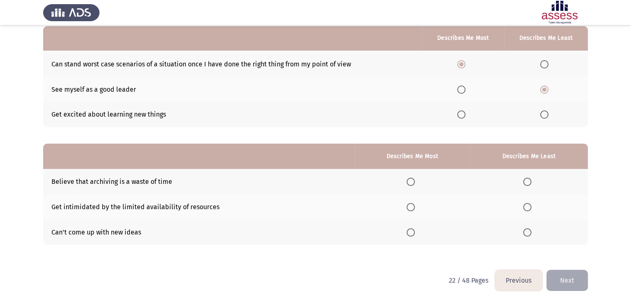
click at [529, 226] on th at bounding box center [529, 232] width 118 height 25
click at [527, 231] on span "Select an option" at bounding box center [528, 232] width 8 height 8
click at [527, 231] on input "Select an option" at bounding box center [528, 232] width 8 height 8
click at [411, 203] on span "Select an option" at bounding box center [411, 207] width 8 height 8
click at [411, 203] on input "Select an option" at bounding box center [411, 207] width 8 height 8
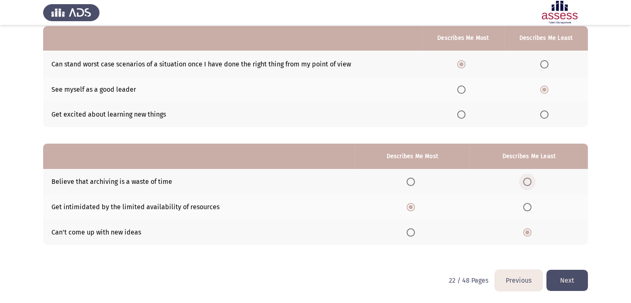
click at [528, 179] on span "Select an option" at bounding box center [528, 182] width 8 height 8
click at [528, 179] on input "Select an option" at bounding box center [528, 182] width 8 height 8
click at [570, 279] on button "Next" at bounding box center [568, 280] width 42 height 21
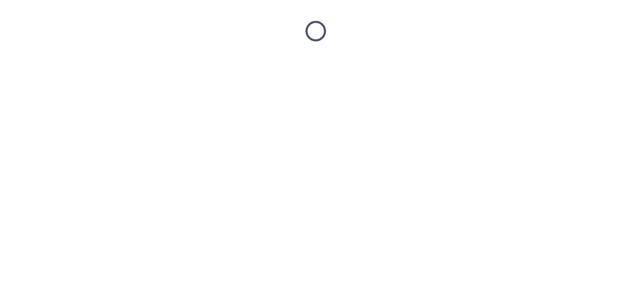
scroll to position [0, 0]
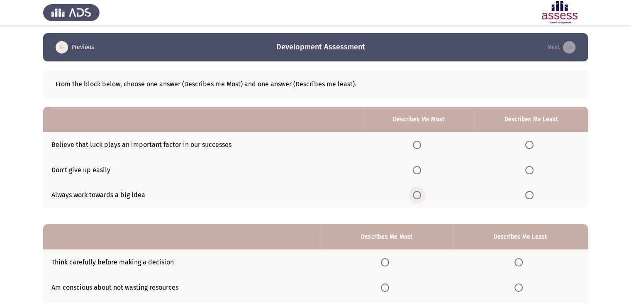
click at [424, 195] on label "Select an option" at bounding box center [419, 195] width 12 height 8
click at [421, 195] on input "Select an option" at bounding box center [417, 195] width 8 height 8
click at [528, 146] on span "Select an option" at bounding box center [530, 145] width 8 height 8
click at [528, 146] on input "Select an option" at bounding box center [530, 145] width 8 height 8
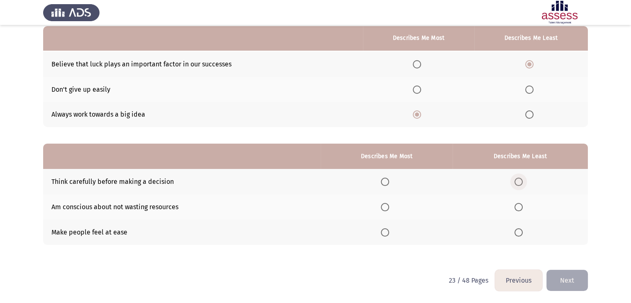
click at [522, 181] on span "Select an option" at bounding box center [519, 182] width 8 height 8
click at [522, 181] on input "Select an option" at bounding box center [519, 182] width 8 height 8
click at [387, 228] on span "Select an option" at bounding box center [385, 232] width 8 height 8
click at [387, 228] on input "Select an option" at bounding box center [385, 232] width 8 height 8
click at [571, 278] on button "Next" at bounding box center [568, 280] width 42 height 21
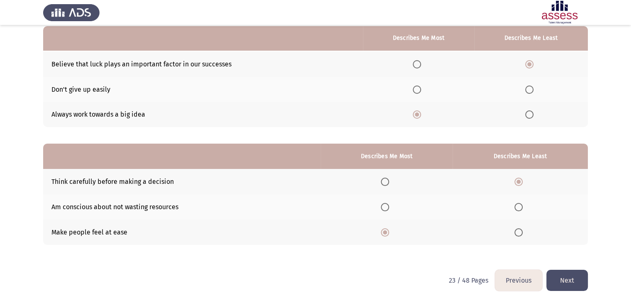
scroll to position [0, 0]
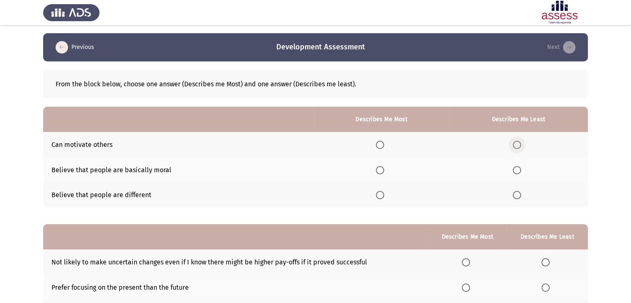
click at [521, 143] on span "Select an option" at bounding box center [517, 145] width 8 height 8
click at [521, 143] on input "Select an option" at bounding box center [517, 145] width 8 height 8
click at [377, 170] on span "Select an option" at bounding box center [380, 170] width 8 height 8
click at [377, 170] on input "Select an option" at bounding box center [380, 170] width 8 height 8
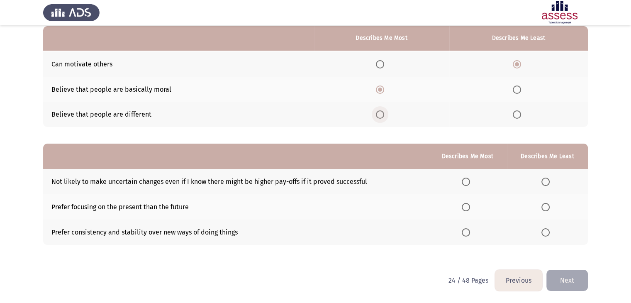
click at [383, 113] on span "Select an option" at bounding box center [380, 114] width 8 height 8
click at [383, 113] on input "Select an option" at bounding box center [380, 114] width 8 height 8
click at [378, 89] on span "Select an option" at bounding box center [380, 90] width 8 height 8
click at [378, 89] on input "Select an option" at bounding box center [380, 90] width 8 height 8
click at [546, 180] on span "Select an option" at bounding box center [546, 182] width 8 height 8
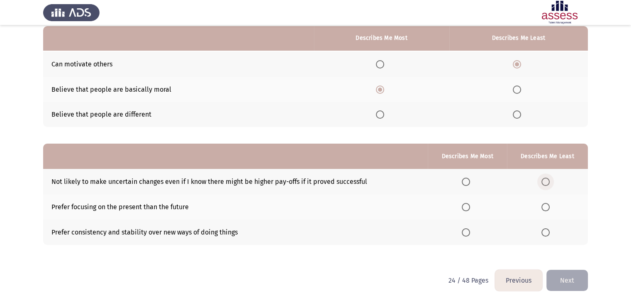
click at [546, 180] on input "Select an option" at bounding box center [546, 182] width 8 height 8
click at [469, 235] on span "Select an option" at bounding box center [466, 232] width 8 height 8
click at [469, 235] on input "Select an option" at bounding box center [466, 232] width 8 height 8
click at [561, 279] on button "Next" at bounding box center [568, 280] width 42 height 21
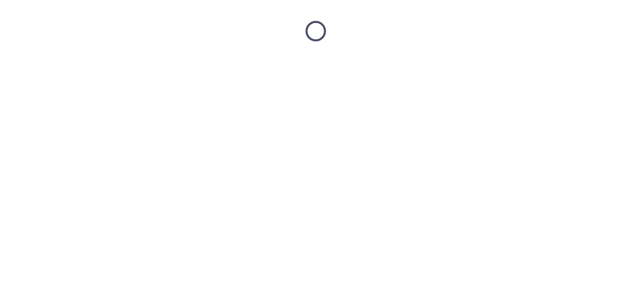
scroll to position [0, 0]
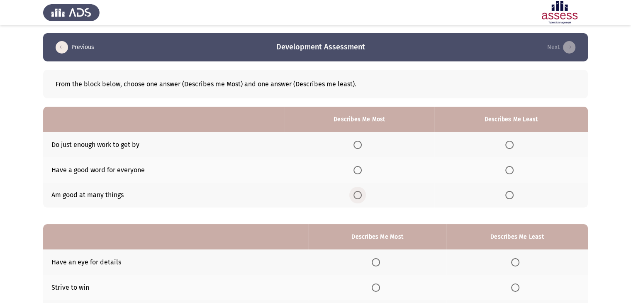
click at [362, 199] on span "Select an option" at bounding box center [358, 195] width 8 height 8
click at [362, 199] on input "Select an option" at bounding box center [358, 195] width 8 height 8
click at [512, 147] on span "Select an option" at bounding box center [510, 145] width 8 height 8
click at [512, 147] on input "Select an option" at bounding box center [510, 145] width 8 height 8
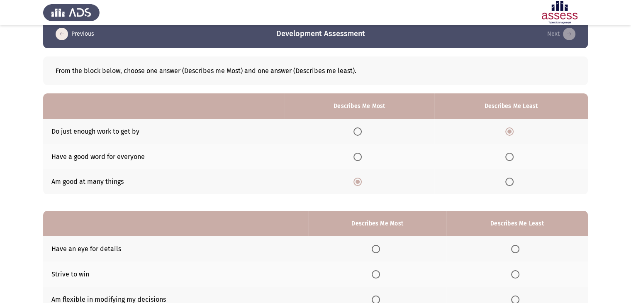
scroll to position [81, 0]
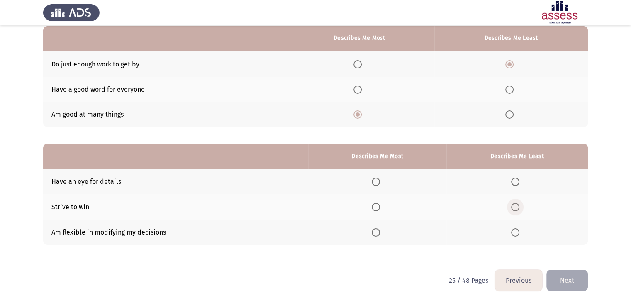
click at [519, 206] on span "Select an option" at bounding box center [516, 207] width 8 height 8
click at [519, 206] on input "Select an option" at bounding box center [516, 207] width 8 height 8
click at [372, 238] on th at bounding box center [377, 232] width 138 height 25
click at [379, 232] on span "Select an option" at bounding box center [376, 232] width 8 height 8
click at [379, 232] on input "Select an option" at bounding box center [376, 232] width 8 height 8
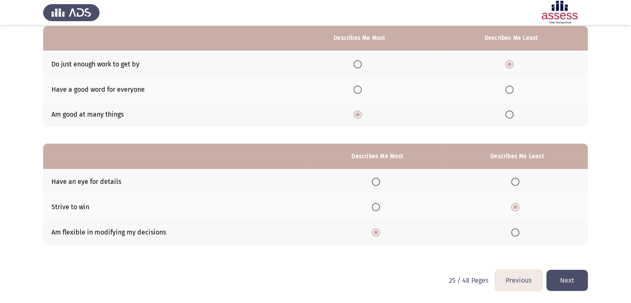
click at [577, 286] on button "Next" at bounding box center [568, 280] width 42 height 21
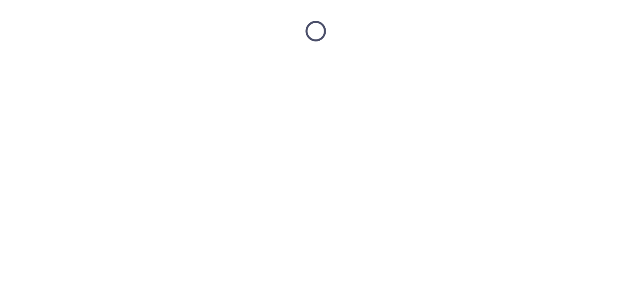
scroll to position [0, 0]
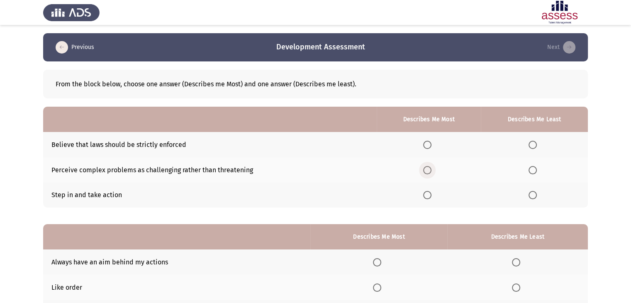
click at [428, 167] on span "Select an option" at bounding box center [427, 170] width 8 height 8
click at [428, 167] on input "Select an option" at bounding box center [427, 170] width 8 height 8
click at [536, 144] on span "Select an option" at bounding box center [533, 145] width 8 height 8
click at [536, 144] on input "Select an option" at bounding box center [533, 145] width 8 height 8
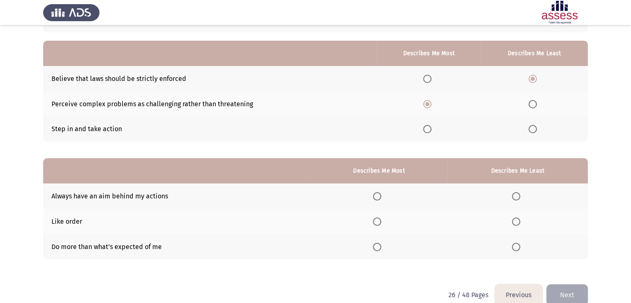
scroll to position [81, 0]
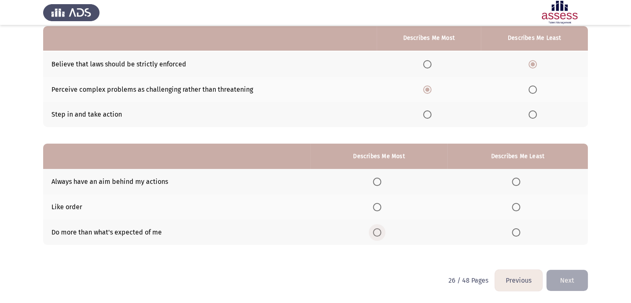
click at [377, 233] on span "Select an option" at bounding box center [377, 232] width 8 height 8
click at [377, 233] on input "Select an option" at bounding box center [377, 232] width 8 height 8
click at [516, 180] on span "Select an option" at bounding box center [516, 182] width 8 height 8
click at [516, 180] on input "Select an option" at bounding box center [516, 182] width 8 height 8
click at [563, 275] on button "Next" at bounding box center [568, 280] width 42 height 21
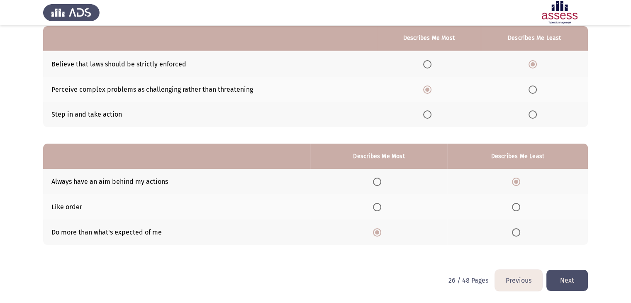
scroll to position [0, 0]
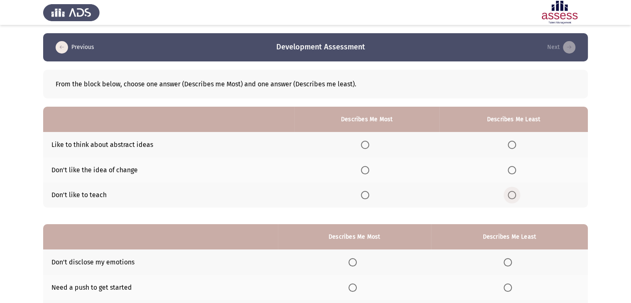
click at [512, 195] on span "Select an option" at bounding box center [512, 195] width 8 height 8
click at [512, 195] on input "Select an option" at bounding box center [512, 195] width 8 height 8
click at [368, 174] on span "Select an option" at bounding box center [365, 170] width 8 height 8
click at [368, 174] on input "Select an option" at bounding box center [365, 170] width 8 height 8
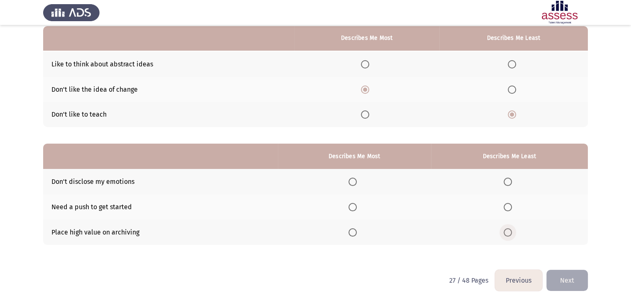
click at [507, 233] on span "Select an option" at bounding box center [508, 232] width 8 height 8
click at [507, 233] on input "Select an option" at bounding box center [508, 232] width 8 height 8
click at [357, 207] on span "Select an option" at bounding box center [353, 207] width 8 height 8
click at [357, 207] on input "Select an option" at bounding box center [353, 207] width 8 height 8
click at [578, 282] on button "Next" at bounding box center [568, 280] width 42 height 21
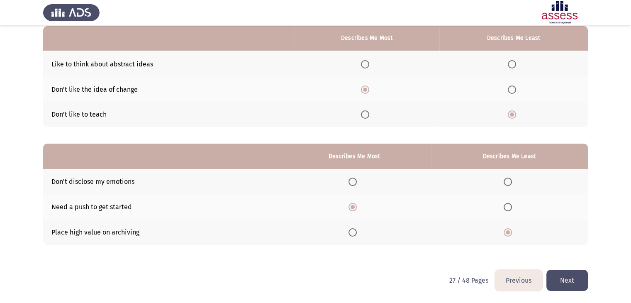
scroll to position [0, 0]
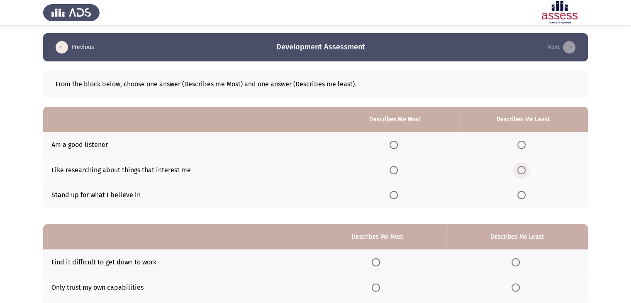
click at [524, 171] on span "Select an option" at bounding box center [522, 170] width 8 height 8
click at [524, 171] on input "Select an option" at bounding box center [522, 170] width 8 height 8
click at [394, 168] on span "Select an option" at bounding box center [394, 170] width 8 height 8
click at [394, 168] on input "Select an option" at bounding box center [394, 170] width 8 height 8
click at [518, 141] on span "Select an option" at bounding box center [522, 145] width 8 height 8
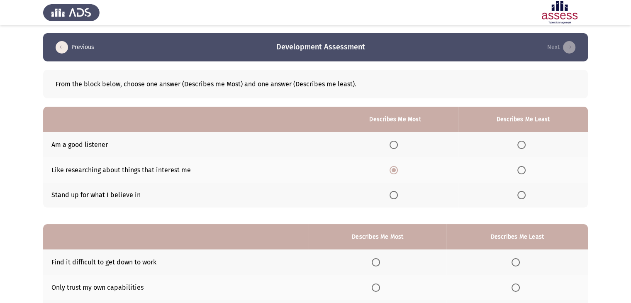
click at [518, 141] on input "Select an option" at bounding box center [522, 145] width 8 height 8
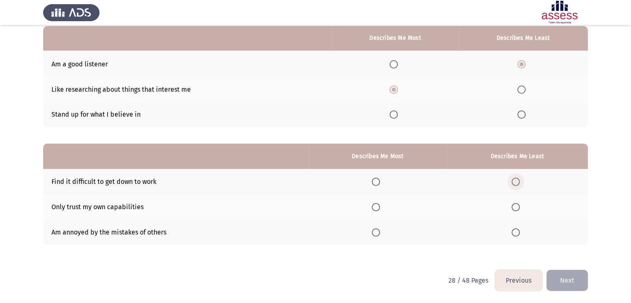
click at [520, 181] on span "Select an option" at bounding box center [516, 182] width 8 height 8
click at [520, 181] on input "Select an option" at bounding box center [516, 182] width 8 height 8
click at [380, 231] on span "Select an option" at bounding box center [376, 232] width 8 height 8
click at [380, 231] on input "Select an option" at bounding box center [376, 232] width 8 height 8
click at [518, 206] on span "Select an option" at bounding box center [516, 207] width 8 height 8
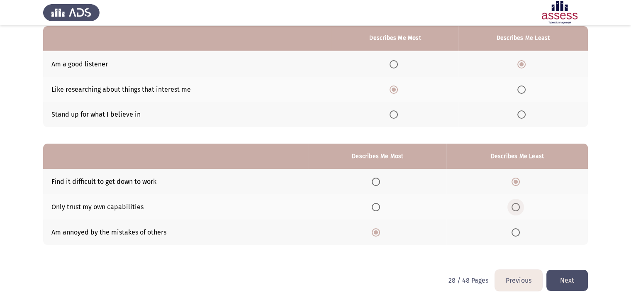
click at [518, 206] on input "Select an option" at bounding box center [516, 207] width 8 height 8
click at [565, 283] on button "Next" at bounding box center [568, 280] width 42 height 21
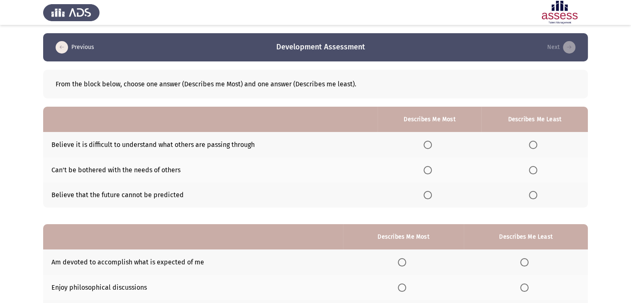
click at [162, 168] on td "Can't be bothered with the needs of others" at bounding box center [210, 169] width 335 height 25
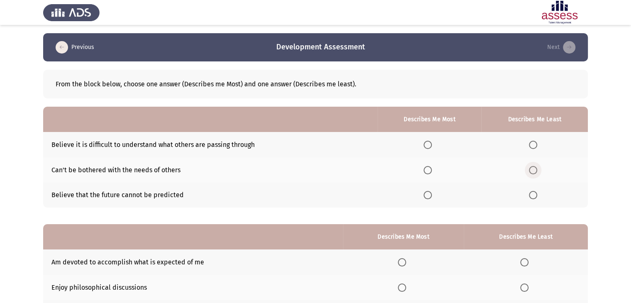
click at [535, 169] on span "Select an option" at bounding box center [533, 170] width 8 height 8
click at [535, 169] on input "Select an option" at bounding box center [533, 170] width 8 height 8
click at [429, 146] on span "Select an option" at bounding box center [428, 145] width 8 height 8
click at [429, 146] on input "Select an option" at bounding box center [428, 145] width 8 height 8
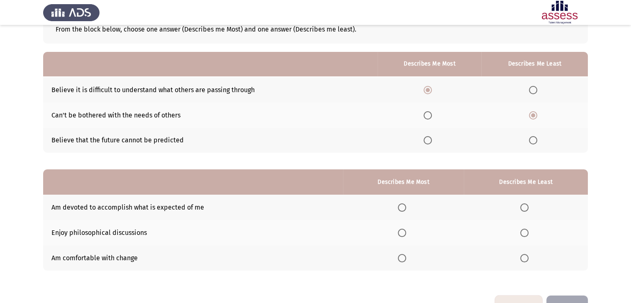
scroll to position [81, 0]
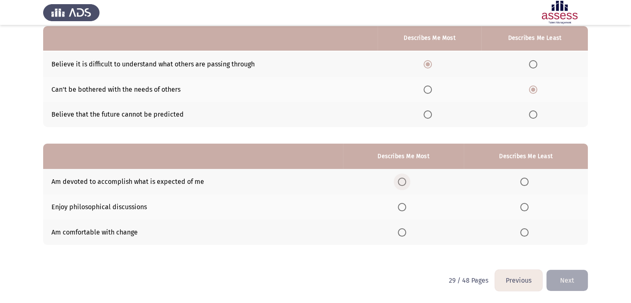
click at [403, 182] on span "Select an option" at bounding box center [402, 182] width 8 height 8
click at [403, 182] on input "Select an option" at bounding box center [402, 182] width 8 height 8
click at [523, 233] on span "Select an option" at bounding box center [525, 232] width 8 height 8
click at [523, 233] on input "Select an option" at bounding box center [525, 232] width 8 height 8
click at [561, 283] on button "Next" at bounding box center [568, 280] width 42 height 21
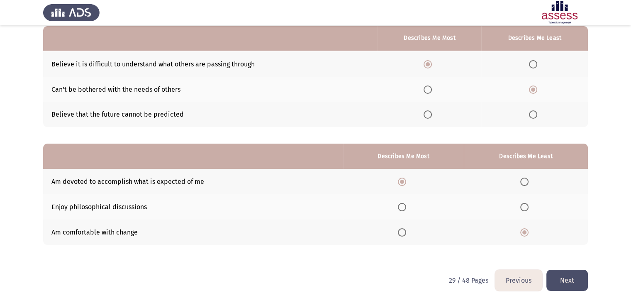
scroll to position [0, 0]
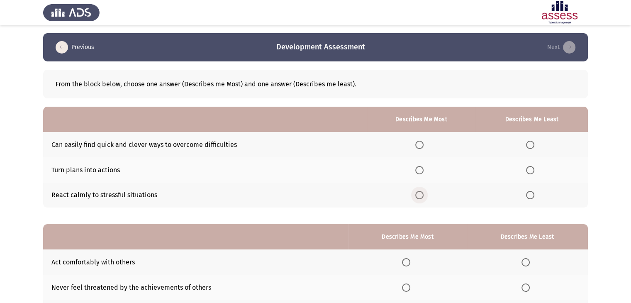
click at [421, 197] on span "Select an option" at bounding box center [420, 195] width 8 height 8
click at [421, 197] on input "Select an option" at bounding box center [420, 195] width 8 height 8
click at [531, 169] on span "Select an option" at bounding box center [530, 170] width 8 height 8
click at [531, 169] on input "Select an option" at bounding box center [530, 170] width 8 height 8
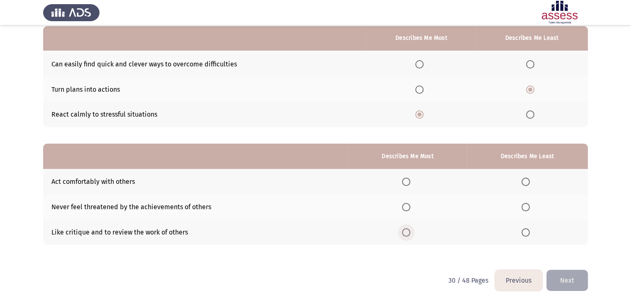
click at [406, 231] on span "Select an option" at bounding box center [406, 232] width 8 height 8
click at [406, 231] on input "Select an option" at bounding box center [406, 232] width 8 height 8
click at [527, 184] on span "Select an option" at bounding box center [526, 182] width 8 height 8
click at [527, 184] on input "Select an option" at bounding box center [526, 182] width 8 height 8
click at [565, 284] on button "Next" at bounding box center [568, 280] width 42 height 21
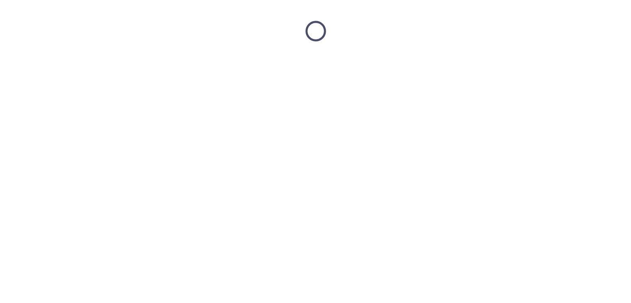
scroll to position [0, 0]
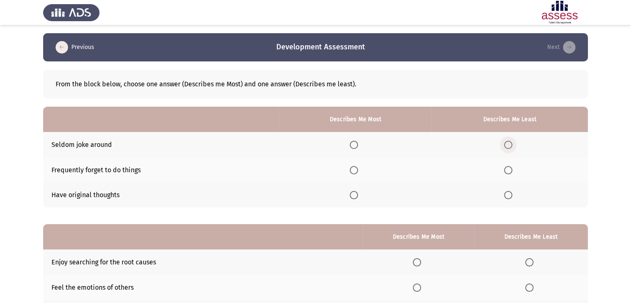
click at [507, 141] on span "Select an option" at bounding box center [508, 145] width 8 height 8
click at [507, 141] on input "Select an option" at bounding box center [508, 145] width 8 height 8
click at [358, 195] on span "Select an option" at bounding box center [354, 195] width 8 height 8
click at [358, 195] on input "Select an option" at bounding box center [354, 195] width 8 height 8
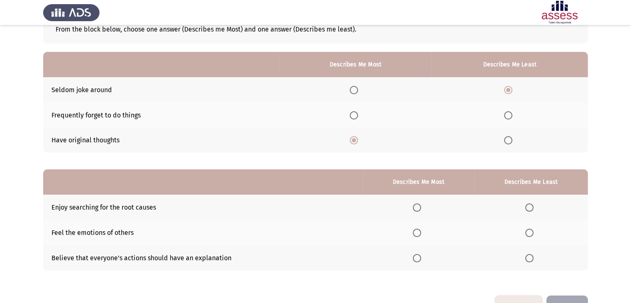
scroll to position [81, 0]
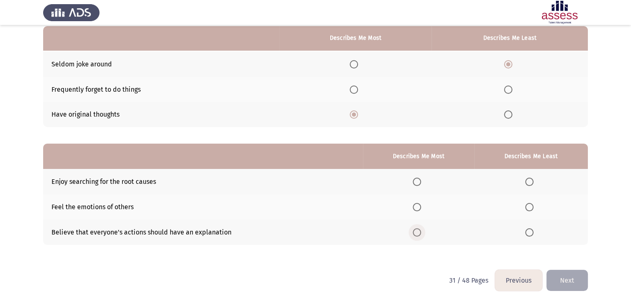
click at [419, 231] on span "Select an option" at bounding box center [417, 232] width 8 height 8
click at [419, 231] on input "Select an option" at bounding box center [417, 232] width 8 height 8
click at [532, 183] on span "Select an option" at bounding box center [530, 182] width 8 height 8
click at [532, 183] on input "Select an option" at bounding box center [530, 182] width 8 height 8
click at [557, 284] on button "Next" at bounding box center [568, 280] width 42 height 21
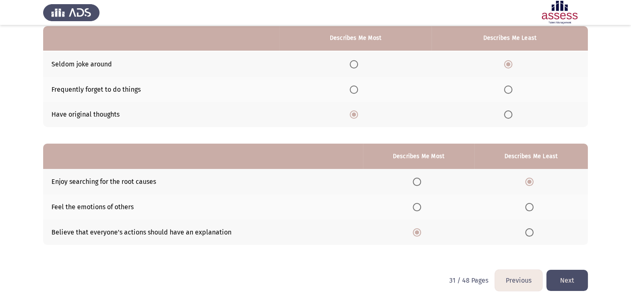
scroll to position [0, 0]
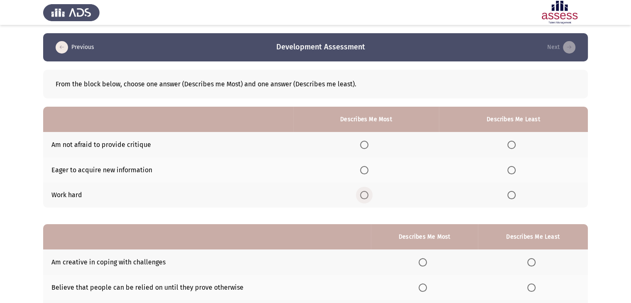
click at [369, 196] on span "Select an option" at bounding box center [364, 195] width 8 height 8
click at [369, 196] on input "Select an option" at bounding box center [364, 195] width 8 height 8
click at [514, 145] on span "Select an option" at bounding box center [512, 145] width 8 height 8
click at [514, 145] on input "Select an option" at bounding box center [512, 145] width 8 height 8
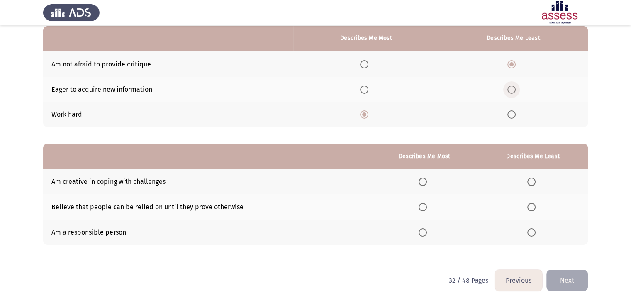
click at [515, 90] on span "Select an option" at bounding box center [512, 90] width 8 height 8
click at [515, 90] on input "Select an option" at bounding box center [512, 90] width 8 height 8
click at [493, 105] on th at bounding box center [513, 114] width 149 height 25
click at [423, 210] on span "Select an option" at bounding box center [423, 207] width 8 height 8
click at [423, 210] on input "Select an option" at bounding box center [423, 207] width 8 height 8
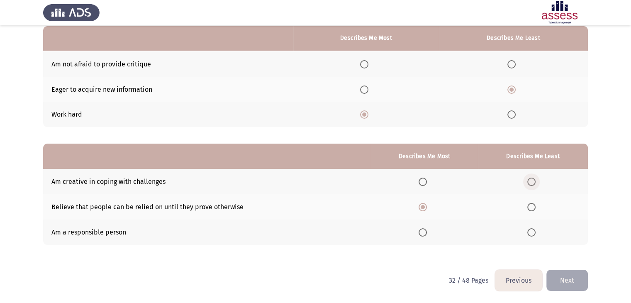
click at [532, 183] on span "Select an option" at bounding box center [532, 182] width 8 height 8
click at [532, 183] on input "Select an option" at bounding box center [532, 182] width 8 height 8
click at [563, 273] on button "Next" at bounding box center [568, 280] width 42 height 21
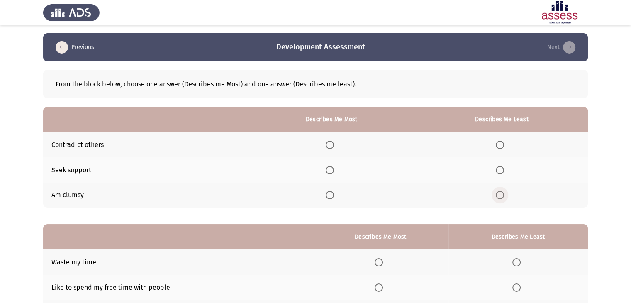
click at [498, 197] on span "Select an option" at bounding box center [500, 195] width 8 height 8
click at [498, 197] on input "Select an option" at bounding box center [500, 195] width 8 height 8
click at [333, 170] on span "Select an option" at bounding box center [330, 170] width 8 height 8
click at [333, 170] on input "Select an option" at bounding box center [330, 170] width 8 height 8
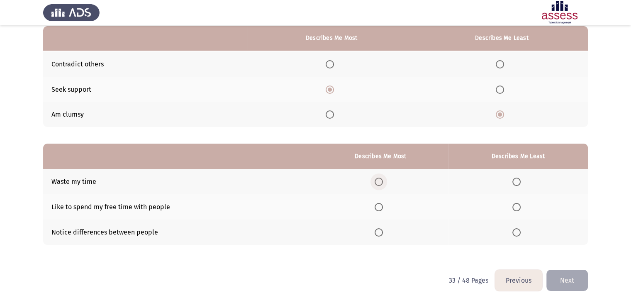
click at [381, 183] on span "Select an option" at bounding box center [379, 182] width 8 height 8
click at [381, 183] on input "Select an option" at bounding box center [379, 182] width 8 height 8
click at [520, 206] on span "Select an option" at bounding box center [517, 207] width 8 height 8
click at [520, 206] on input "Select an option" at bounding box center [517, 207] width 8 height 8
click at [575, 285] on button "Next" at bounding box center [568, 280] width 42 height 21
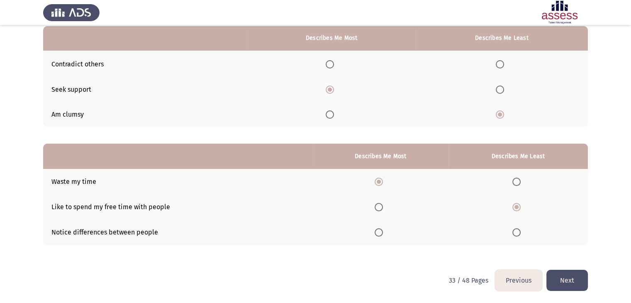
scroll to position [0, 0]
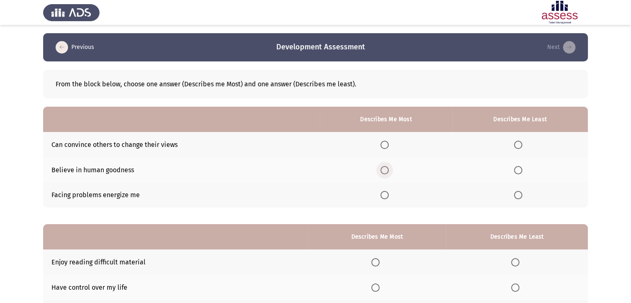
click at [385, 170] on span "Select an option" at bounding box center [385, 170] width 8 height 8
click at [385, 170] on input "Select an option" at bounding box center [385, 170] width 8 height 8
drag, startPoint x: 514, startPoint y: 143, endPoint x: 518, endPoint y: 144, distance: 4.2
click at [518, 144] on th at bounding box center [521, 144] width 136 height 25
click at [518, 144] on span "Select an option" at bounding box center [518, 145] width 8 height 8
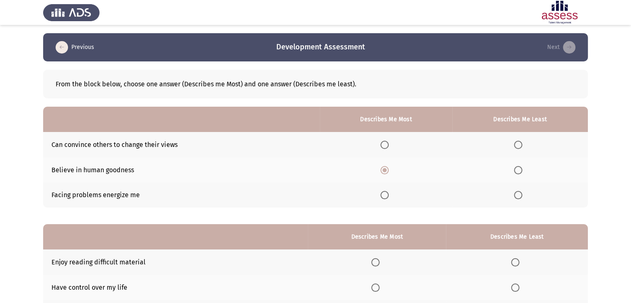
click at [518, 144] on input "Select an option" at bounding box center [518, 145] width 8 height 8
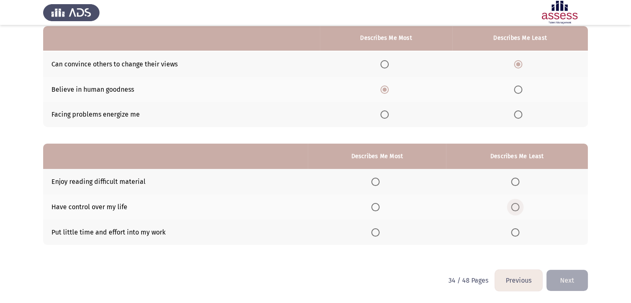
click at [516, 206] on span "Select an option" at bounding box center [516, 207] width 8 height 8
click at [516, 206] on input "Select an option" at bounding box center [516, 207] width 8 height 8
click at [379, 235] on span "Select an option" at bounding box center [376, 232] width 8 height 8
click at [379, 235] on input "Select an option" at bounding box center [376, 232] width 8 height 8
click at [568, 283] on button "Next" at bounding box center [568, 280] width 42 height 21
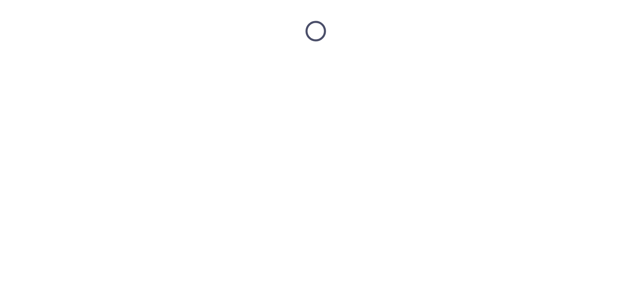
scroll to position [0, 0]
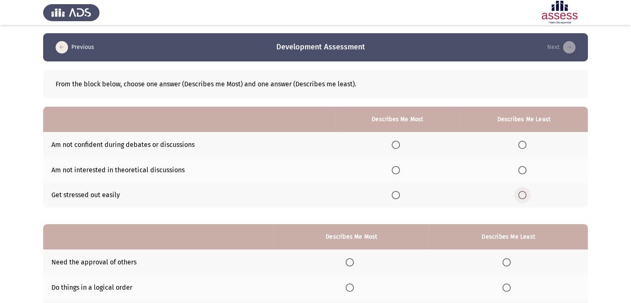
click at [524, 198] on span "Select an option" at bounding box center [523, 195] width 8 height 8
click at [524, 198] on input "Select an option" at bounding box center [523, 195] width 8 height 8
click at [396, 172] on span "Select an option" at bounding box center [396, 170] width 8 height 8
click at [396, 172] on input "Select an option" at bounding box center [396, 170] width 8 height 8
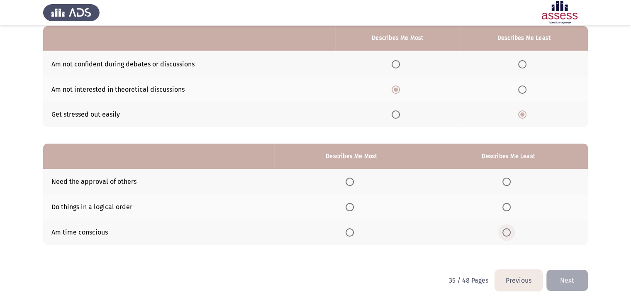
click at [507, 231] on span "Select an option" at bounding box center [507, 232] width 8 height 8
click at [507, 231] on input "Select an option" at bounding box center [507, 232] width 8 height 8
click at [350, 185] on span "Select an option" at bounding box center [350, 182] width 8 height 8
click at [350, 185] on input "Select an option" at bounding box center [350, 182] width 8 height 8
click at [578, 279] on button "Next" at bounding box center [568, 280] width 42 height 21
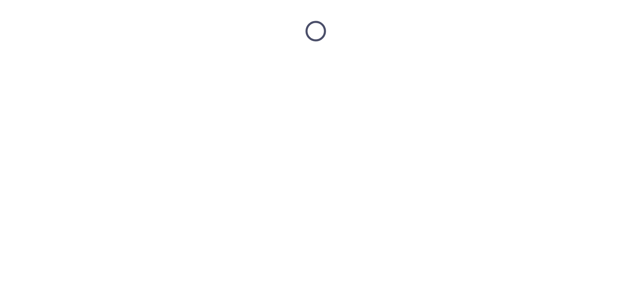
scroll to position [0, 0]
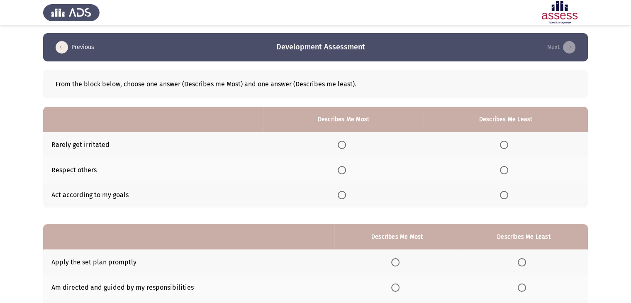
click at [345, 170] on span "Select an option" at bounding box center [342, 170] width 8 height 8
click at [345, 170] on input "Select an option" at bounding box center [342, 170] width 8 height 8
click at [504, 198] on span "Select an option" at bounding box center [504, 195] width 8 height 8
click at [504, 198] on input "Select an option" at bounding box center [504, 195] width 8 height 8
click at [341, 141] on span "Select an option" at bounding box center [342, 145] width 8 height 8
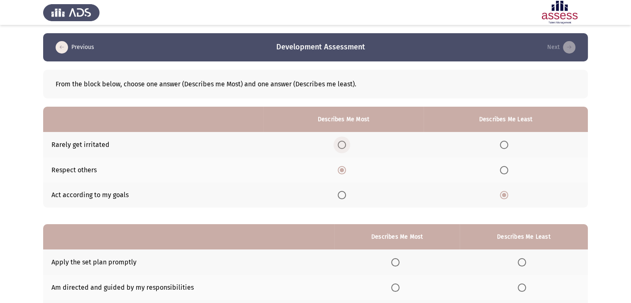
click at [341, 141] on input "Select an option" at bounding box center [342, 145] width 8 height 8
click at [346, 167] on span "Select an option" at bounding box center [342, 170] width 8 height 8
click at [346, 167] on input "Select an option" at bounding box center [342, 170] width 8 height 8
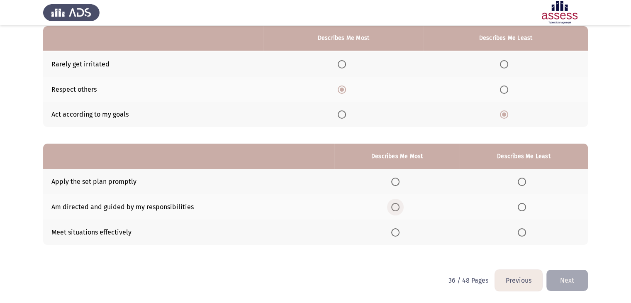
click at [396, 210] on span "Select an option" at bounding box center [396, 207] width 8 height 8
click at [396, 210] on input "Select an option" at bounding box center [396, 207] width 8 height 8
click at [520, 180] on span "Select an option" at bounding box center [522, 182] width 8 height 8
click at [520, 180] on input "Select an option" at bounding box center [522, 182] width 8 height 8
click at [565, 286] on button "Next" at bounding box center [568, 280] width 42 height 21
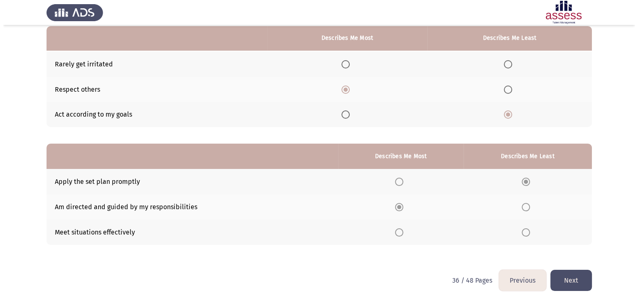
scroll to position [0, 0]
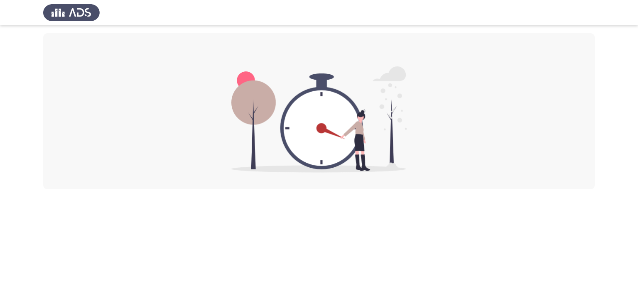
click at [364, 189] on html at bounding box center [319, 94] width 638 height 189
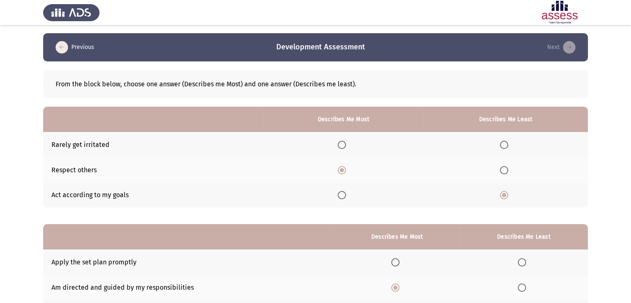
scroll to position [81, 0]
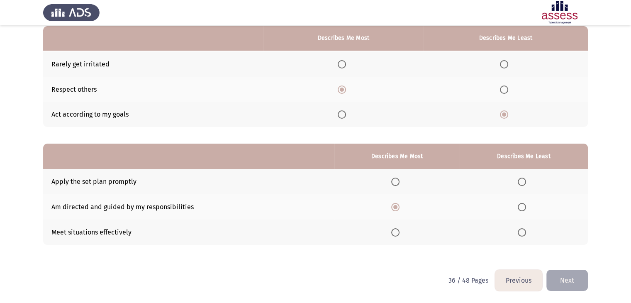
click at [521, 174] on th at bounding box center [524, 181] width 128 height 25
click at [520, 184] on span "Select an option" at bounding box center [522, 182] width 8 height 8
click at [520, 184] on input "Select an option" at bounding box center [522, 182] width 8 height 8
click at [560, 272] on button "Next" at bounding box center [568, 280] width 42 height 21
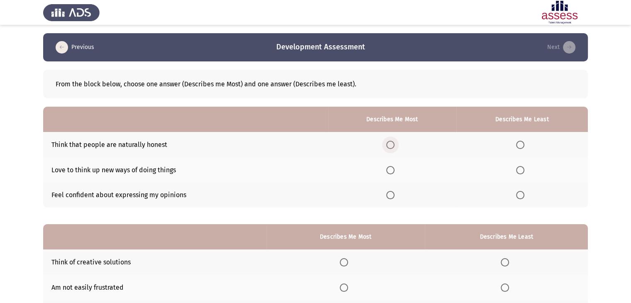
click at [394, 147] on span "Select an option" at bounding box center [391, 145] width 8 height 8
click at [394, 147] on input "Select an option" at bounding box center [391, 145] width 8 height 8
click at [519, 173] on span "Select an option" at bounding box center [520, 170] width 8 height 8
click at [519, 173] on input "Select an option" at bounding box center [520, 170] width 8 height 8
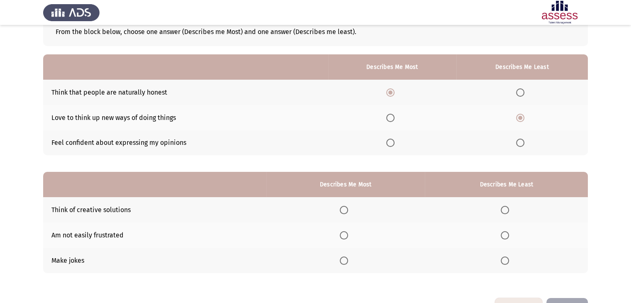
scroll to position [53, 0]
click at [347, 253] on th at bounding box center [346, 259] width 159 height 25
click at [347, 259] on span "Select an option" at bounding box center [344, 260] width 8 height 8
click at [347, 259] on input "Select an option" at bounding box center [344, 260] width 8 height 8
click at [508, 233] on span "Select an option" at bounding box center [505, 235] width 8 height 8
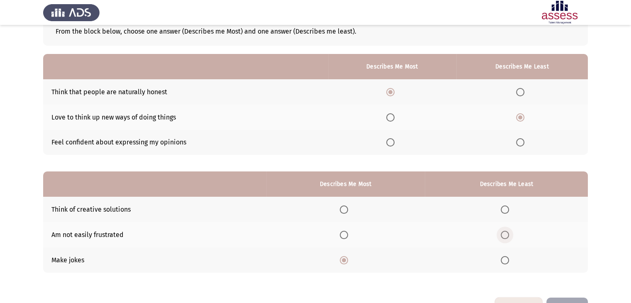
click at [508, 233] on input "Select an option" at bounding box center [505, 235] width 8 height 8
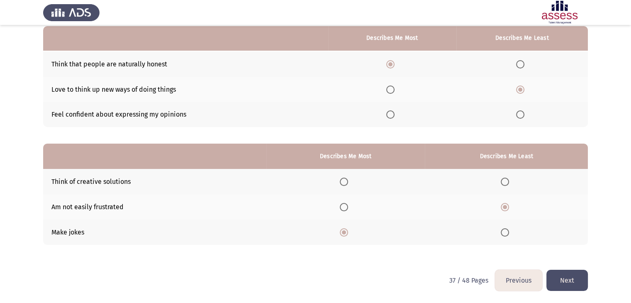
click at [565, 284] on button "Next" at bounding box center [568, 280] width 42 height 21
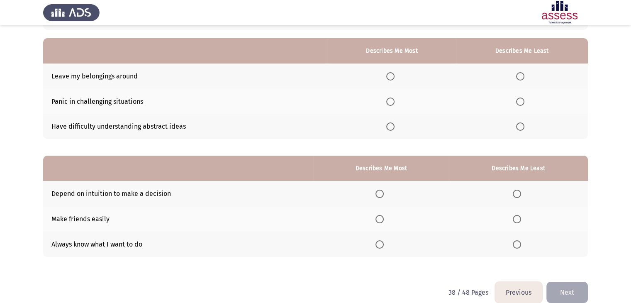
scroll to position [68, 0]
click at [519, 100] on span "Select an option" at bounding box center [520, 102] width 8 height 8
click at [519, 100] on input "Select an option" at bounding box center [520, 102] width 8 height 8
click at [388, 127] on span "Select an option" at bounding box center [391, 127] width 8 height 8
click at [388, 127] on input "Select an option" at bounding box center [391, 127] width 8 height 8
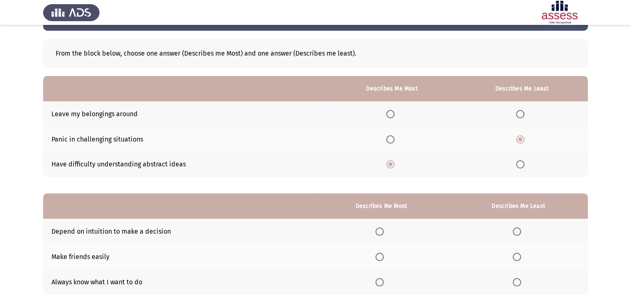
scroll to position [0, 0]
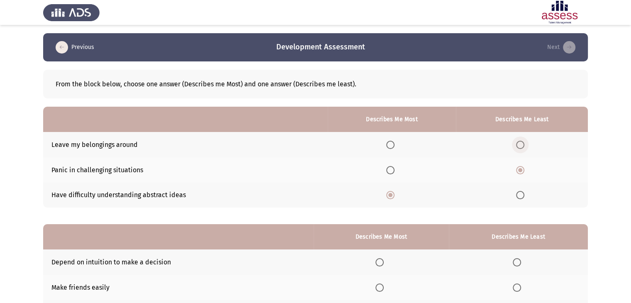
click at [523, 147] on span "Select an option" at bounding box center [520, 145] width 8 height 8
click at [523, 147] on input "Select an option" at bounding box center [520, 145] width 8 height 8
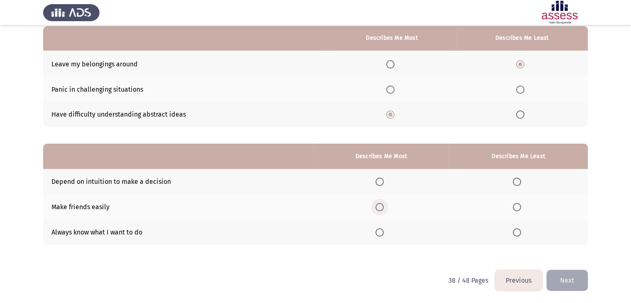
click at [379, 205] on span "Select an option" at bounding box center [380, 207] width 8 height 8
click at [379, 205] on input "Select an option" at bounding box center [380, 207] width 8 height 8
click at [516, 235] on span "Select an option" at bounding box center [517, 232] width 8 height 8
click at [516, 235] on input "Select an option" at bounding box center [517, 232] width 8 height 8
click at [566, 281] on button "Next" at bounding box center [568, 280] width 42 height 21
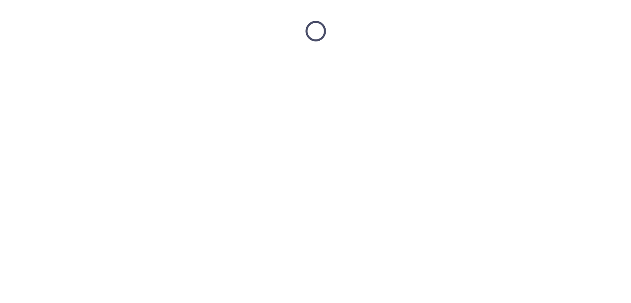
scroll to position [0, 0]
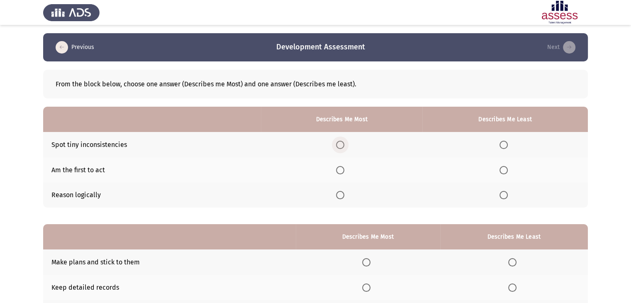
click at [344, 143] on span "Select an option" at bounding box center [340, 145] width 8 height 8
click at [344, 143] on input "Select an option" at bounding box center [340, 145] width 8 height 8
click at [502, 169] on span "Select an option" at bounding box center [504, 170] width 8 height 8
click at [502, 169] on input "Select an option" at bounding box center [504, 170] width 8 height 8
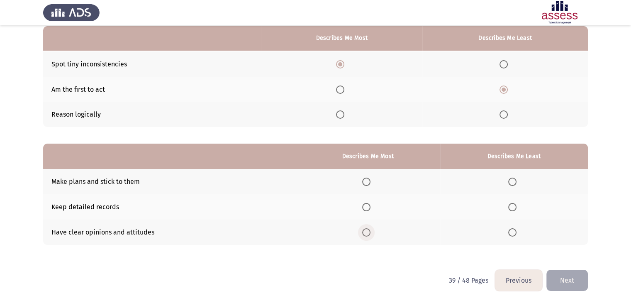
click at [366, 235] on span "Select an option" at bounding box center [366, 232] width 8 height 8
click at [366, 235] on input "Select an option" at bounding box center [366, 232] width 8 height 8
click at [512, 176] on th at bounding box center [515, 181] width 148 height 25
click at [511, 183] on span "Select an option" at bounding box center [513, 182] width 8 height 8
click at [511, 183] on input "Select an option" at bounding box center [513, 182] width 8 height 8
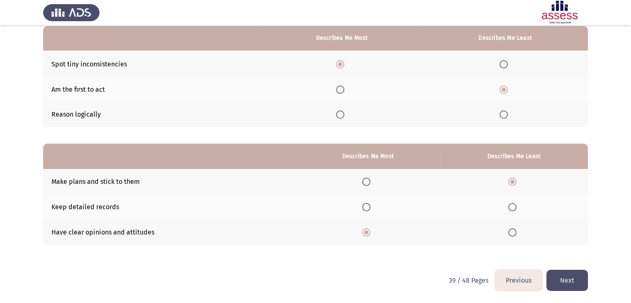
click at [560, 279] on button "Next" at bounding box center [568, 280] width 42 height 21
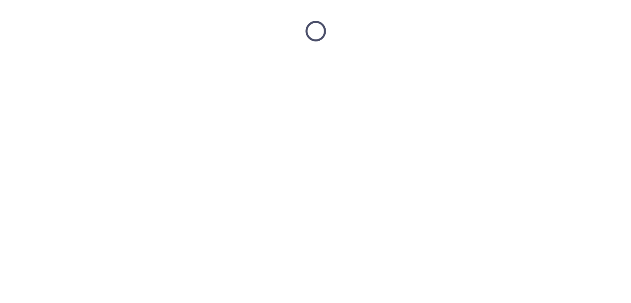
scroll to position [0, 0]
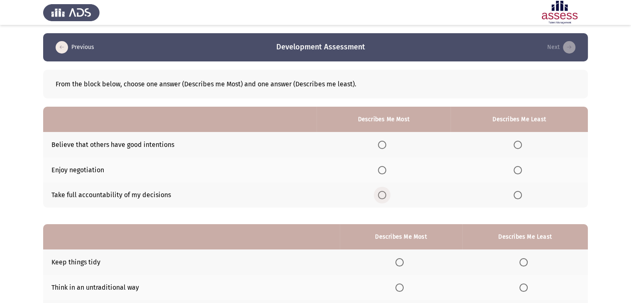
click at [382, 195] on span "Select an option" at bounding box center [382, 195] width 8 height 8
click at [382, 195] on input "Select an option" at bounding box center [382, 195] width 8 height 8
click at [514, 170] on span "Select an option" at bounding box center [518, 170] width 8 height 8
click at [514, 170] on input "Select an option" at bounding box center [518, 170] width 8 height 8
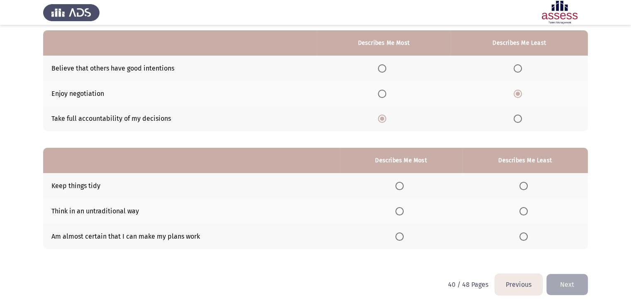
scroll to position [81, 0]
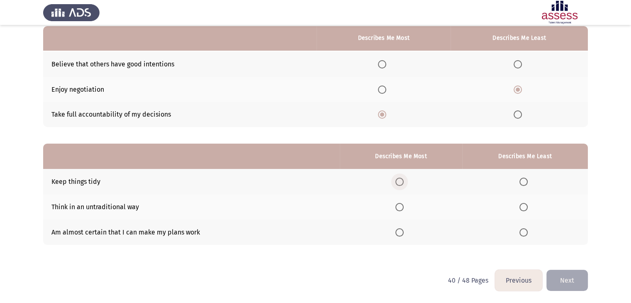
click at [402, 182] on span "Select an option" at bounding box center [400, 182] width 8 height 8
click at [402, 182] on input "Select an option" at bounding box center [400, 182] width 8 height 8
click at [526, 233] on span "Select an option" at bounding box center [524, 232] width 8 height 8
click at [526, 233] on input "Select an option" at bounding box center [524, 232] width 8 height 8
click at [560, 284] on button "Next" at bounding box center [568, 280] width 42 height 21
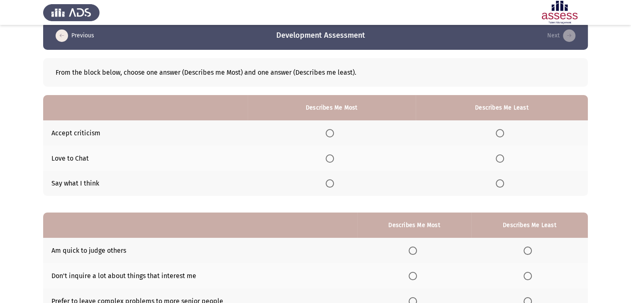
scroll to position [12, 0]
click at [334, 182] on span "Select an option" at bounding box center [330, 183] width 8 height 8
click at [334, 182] on input "Select an option" at bounding box center [330, 183] width 8 height 8
click at [498, 133] on span "Select an option" at bounding box center [500, 133] width 8 height 8
click at [498, 133] on input "Select an option" at bounding box center [500, 133] width 8 height 8
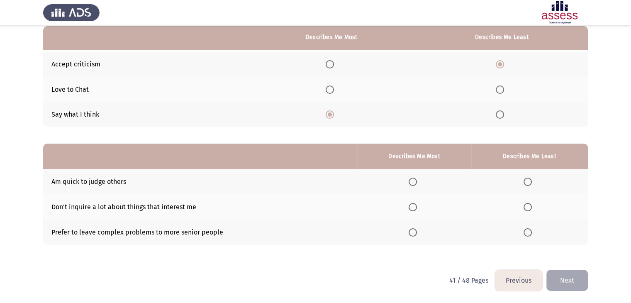
scroll to position [81, 0]
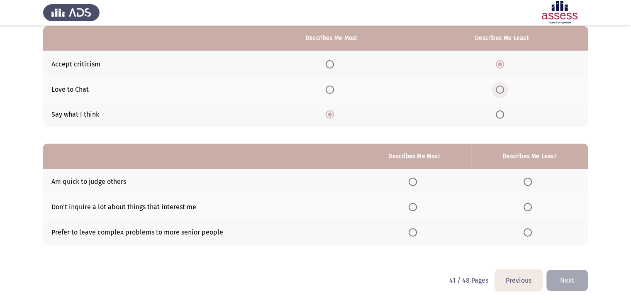
click at [498, 88] on span "Select an option" at bounding box center [500, 90] width 8 height 8
click at [498, 88] on input "Select an option" at bounding box center [500, 90] width 8 height 8
click at [414, 184] on span "Select an option" at bounding box center [413, 182] width 8 height 8
click at [414, 184] on input "Select an option" at bounding box center [413, 182] width 8 height 8
click at [525, 231] on span "Select an option" at bounding box center [528, 232] width 8 height 8
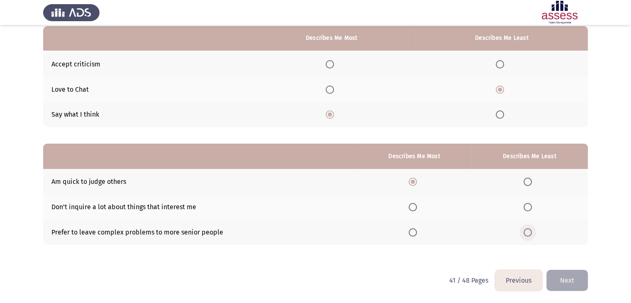
click at [525, 231] on input "Select an option" at bounding box center [528, 232] width 8 height 8
click at [563, 279] on button "Next" at bounding box center [568, 280] width 42 height 21
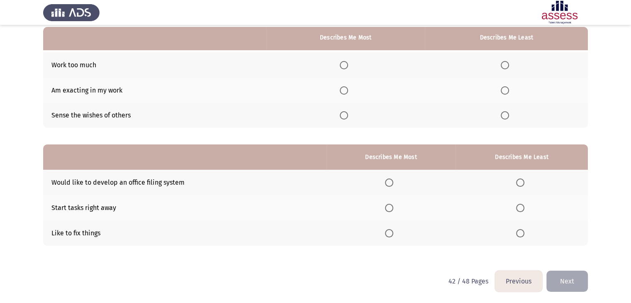
scroll to position [80, 0]
click at [348, 87] on span "Select an option" at bounding box center [344, 90] width 8 height 8
click at [348, 87] on input "Select an option" at bounding box center [344, 90] width 8 height 8
click at [507, 62] on span "Select an option" at bounding box center [505, 65] width 8 height 8
click at [507, 62] on input "Select an option" at bounding box center [505, 65] width 8 height 8
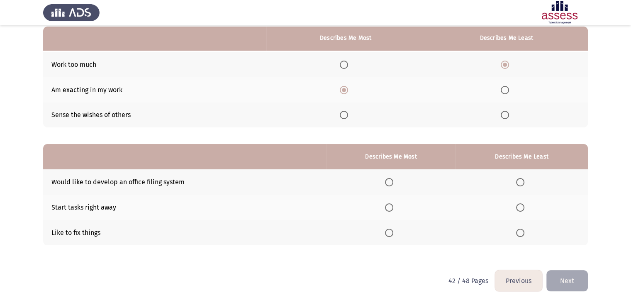
scroll to position [81, 0]
click at [393, 230] on span "Select an option" at bounding box center [389, 232] width 8 height 8
click at [393, 230] on input "Select an option" at bounding box center [389, 232] width 8 height 8
drag, startPoint x: 521, startPoint y: 193, endPoint x: 522, endPoint y: 201, distance: 7.9
click at [522, 201] on tbody "Would like to develop an office filing system Start tasks right away Like to fi…" at bounding box center [315, 207] width 545 height 76
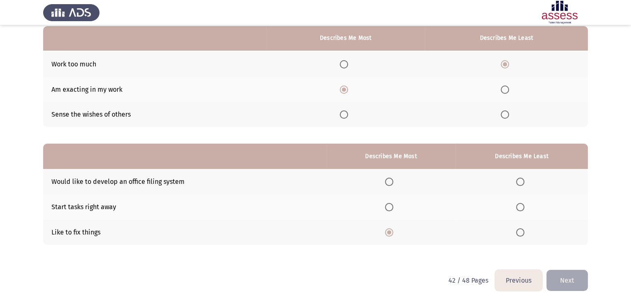
drag, startPoint x: 522, startPoint y: 201, endPoint x: 521, endPoint y: 206, distance: 4.2
click at [521, 206] on th at bounding box center [522, 206] width 132 height 25
click at [521, 206] on span "Select an option" at bounding box center [520, 207] width 8 height 8
click at [521, 206] on input "Select an option" at bounding box center [520, 207] width 8 height 8
click at [573, 279] on button "Next" at bounding box center [568, 280] width 42 height 21
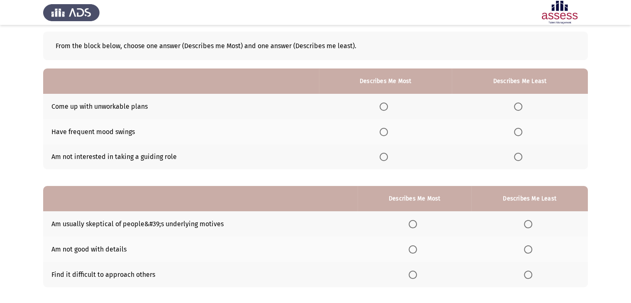
scroll to position [39, 0]
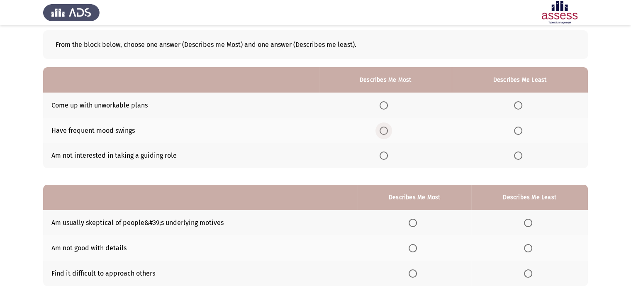
click at [385, 130] on span "Select an option" at bounding box center [384, 131] width 8 height 8
click at [385, 130] on input "Select an option" at bounding box center [384, 131] width 8 height 8
click at [516, 157] on span "Select an option" at bounding box center [518, 156] width 8 height 8
click at [516, 157] on input "Select an option" at bounding box center [518, 156] width 8 height 8
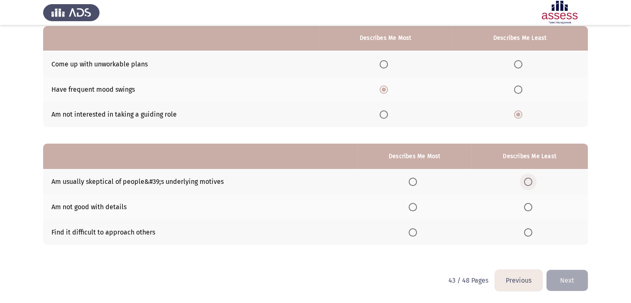
click at [526, 180] on span "Select an option" at bounding box center [528, 182] width 8 height 8
click at [526, 180] on input "Select an option" at bounding box center [528, 182] width 8 height 8
click at [526, 206] on span "Select an option" at bounding box center [528, 207] width 8 height 8
click at [526, 206] on input "Select an option" at bounding box center [528, 207] width 8 height 8
click at [411, 237] on th at bounding box center [415, 232] width 114 height 25
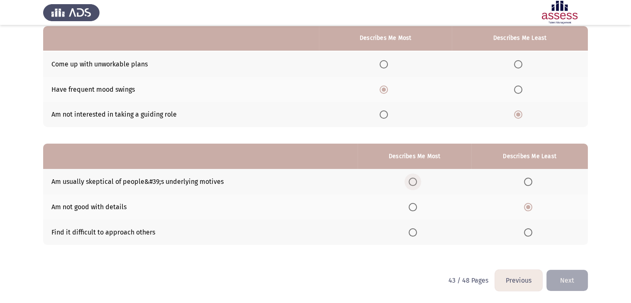
click at [416, 184] on span "Select an option" at bounding box center [413, 182] width 8 height 8
click at [416, 184] on input "Select an option" at bounding box center [413, 182] width 8 height 8
click at [526, 232] on span "Select an option" at bounding box center [528, 232] width 8 height 8
click at [526, 232] on input "Select an option" at bounding box center [528, 232] width 8 height 8
click at [563, 279] on button "Next" at bounding box center [568, 280] width 42 height 21
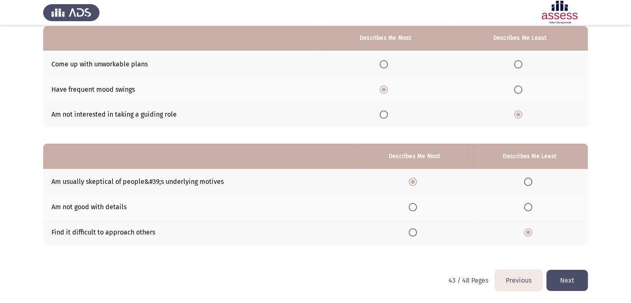
scroll to position [0, 0]
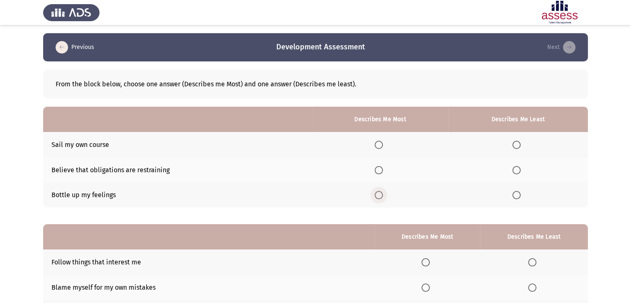
click at [378, 193] on span "Select an option" at bounding box center [379, 195] width 8 height 8
click at [378, 193] on input "Select an option" at bounding box center [379, 195] width 8 height 8
click at [516, 146] on span "Select an option" at bounding box center [517, 145] width 8 height 8
click at [516, 146] on input "Select an option" at bounding box center [517, 145] width 8 height 8
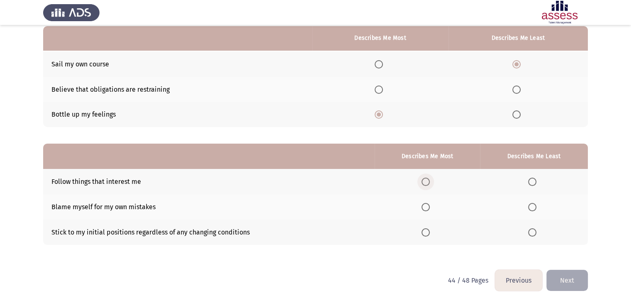
click at [428, 183] on span "Select an option" at bounding box center [426, 182] width 8 height 8
click at [428, 183] on input "Select an option" at bounding box center [426, 182] width 8 height 8
click at [530, 206] on span "Select an option" at bounding box center [533, 207] width 8 height 8
click at [530, 206] on input "Select an option" at bounding box center [533, 207] width 8 height 8
click at [565, 282] on button "Next" at bounding box center [568, 280] width 42 height 21
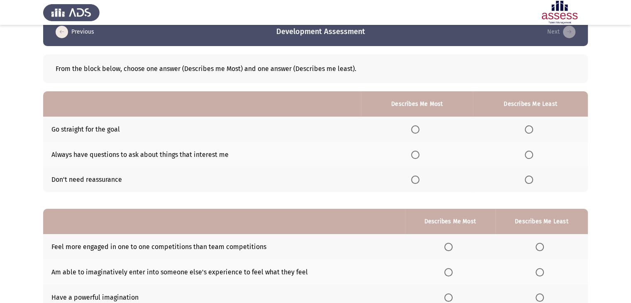
scroll to position [15, 0]
click at [419, 159] on span "Select an option" at bounding box center [415, 155] width 8 height 8
click at [419, 159] on input "Select an option" at bounding box center [415, 155] width 8 height 8
click at [528, 183] on span "Select an option" at bounding box center [529, 180] width 8 height 8
click at [528, 183] on input "Select an option" at bounding box center [529, 180] width 8 height 8
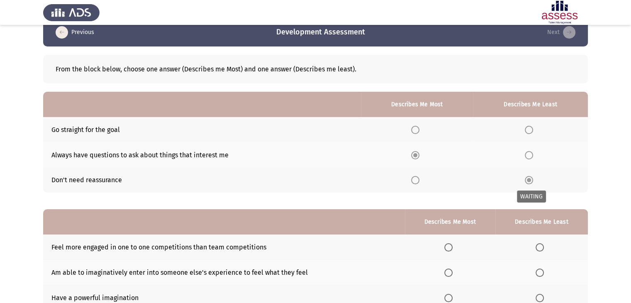
scroll to position [81, 0]
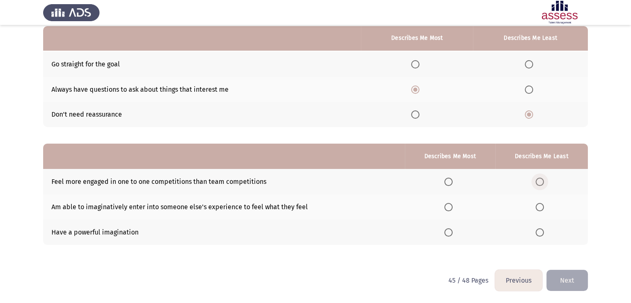
click at [541, 183] on span "Select an option" at bounding box center [540, 182] width 8 height 8
click at [541, 183] on input "Select an option" at bounding box center [540, 182] width 8 height 8
click at [452, 206] on span "Select an option" at bounding box center [449, 207] width 8 height 8
click at [452, 206] on input "Select an option" at bounding box center [449, 207] width 8 height 8
click at [566, 271] on button "Next" at bounding box center [568, 280] width 42 height 21
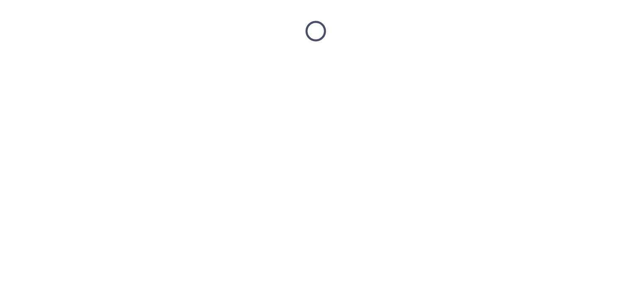
scroll to position [0, 0]
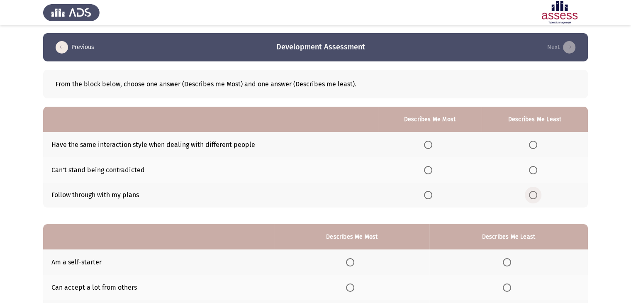
click at [531, 195] on span "Select an option" at bounding box center [533, 195] width 8 height 8
click at [531, 195] on input "Select an option" at bounding box center [533, 195] width 8 height 8
click at [533, 166] on span "Select an option" at bounding box center [533, 170] width 8 height 8
click at [533, 166] on input "Select an option" at bounding box center [533, 170] width 8 height 8
click at [431, 148] on span "Select an option" at bounding box center [428, 145] width 8 height 8
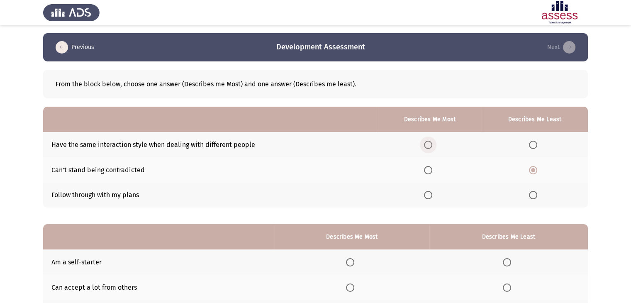
click at [431, 148] on input "Select an option" at bounding box center [428, 145] width 8 height 8
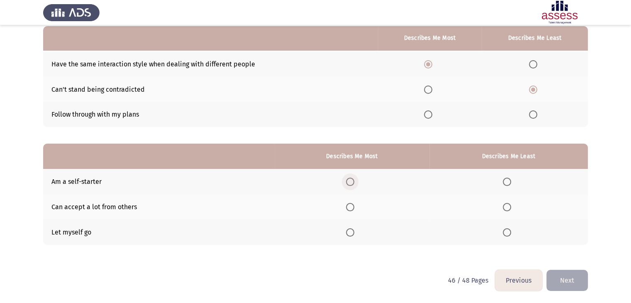
click at [352, 182] on span "Select an option" at bounding box center [350, 182] width 8 height 8
click at [352, 182] on input "Select an option" at bounding box center [350, 182] width 8 height 8
click at [506, 234] on span "Select an option" at bounding box center [507, 232] width 8 height 8
click at [506, 234] on input "Select an option" at bounding box center [507, 232] width 8 height 8
click at [354, 209] on span "Select an option" at bounding box center [350, 207] width 8 height 8
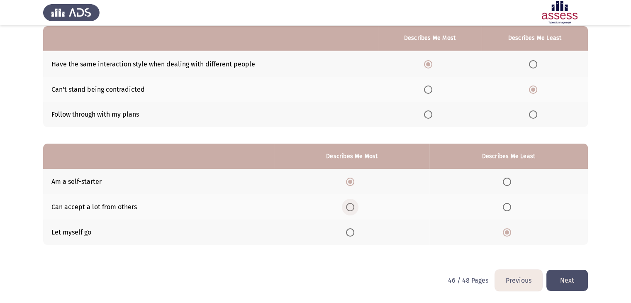
click at [354, 209] on input "Select an option" at bounding box center [350, 207] width 8 height 8
drag, startPoint x: 351, startPoint y: 182, endPoint x: 352, endPoint y: 165, distance: 17.1
click at [352, 165] on table "Describes Me Most Describes Me Least Am a self-starter Can accept a lot from ot…" at bounding box center [315, 194] width 545 height 101
click at [357, 181] on label "Select an option" at bounding box center [352, 182] width 12 height 8
click at [355, 181] on input "Select an option" at bounding box center [350, 182] width 8 height 8
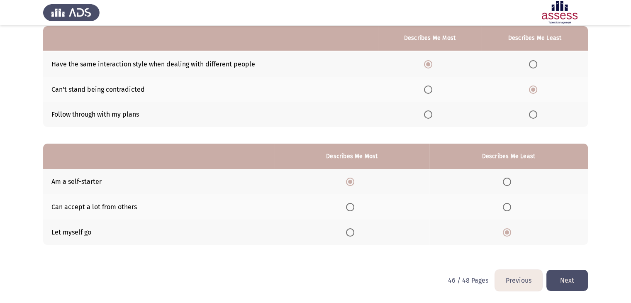
click at [564, 272] on button "Next" at bounding box center [568, 280] width 42 height 21
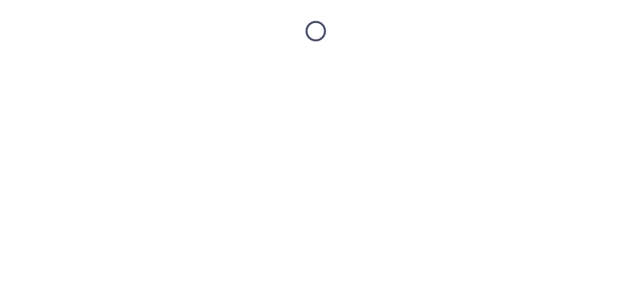
scroll to position [0, 0]
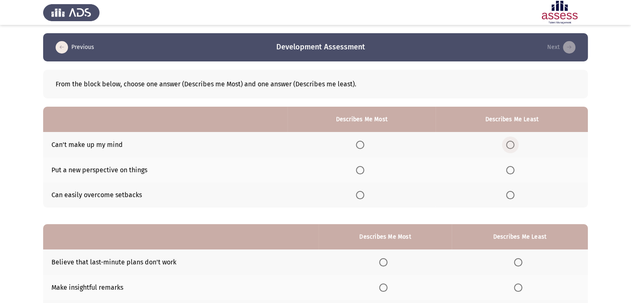
click at [518, 142] on label "Select an option" at bounding box center [513, 145] width 12 height 8
click at [515, 142] on input "Select an option" at bounding box center [511, 145] width 8 height 8
click at [360, 193] on span "Select an option" at bounding box center [360, 195] width 8 height 8
click at [360, 193] on input "Select an option" at bounding box center [360, 195] width 8 height 8
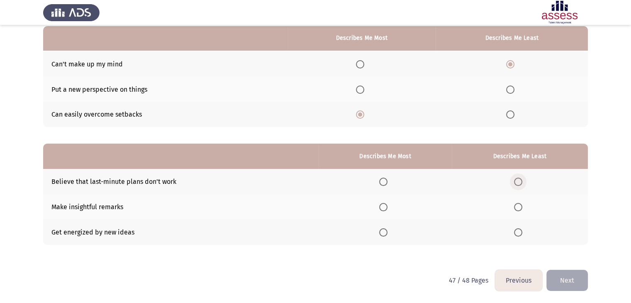
click at [523, 183] on label "Select an option" at bounding box center [520, 182] width 12 height 8
click at [523, 183] on input "Select an option" at bounding box center [518, 182] width 8 height 8
click at [381, 204] on th at bounding box center [385, 206] width 133 height 25
click at [388, 206] on span "Select an option" at bounding box center [383, 207] width 8 height 8
click at [388, 206] on input "Select an option" at bounding box center [383, 207] width 8 height 8
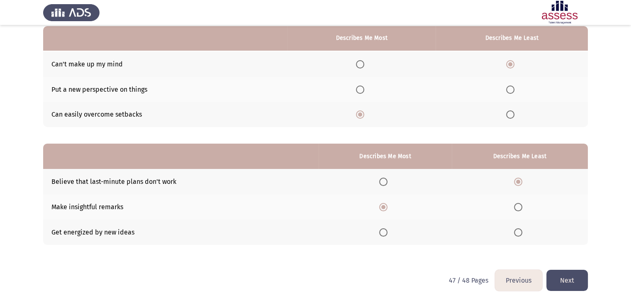
click at [563, 281] on button "Next" at bounding box center [568, 280] width 42 height 21
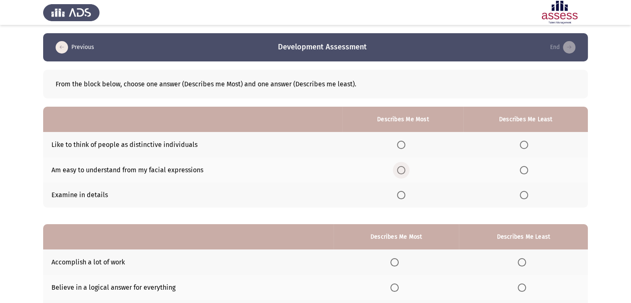
click at [405, 171] on span "Select an option" at bounding box center [401, 170] width 8 height 8
click at [405, 171] on input "Select an option" at bounding box center [401, 170] width 8 height 8
click at [527, 148] on span "Select an option" at bounding box center [524, 145] width 8 height 8
click at [527, 148] on input "Select an option" at bounding box center [524, 145] width 8 height 8
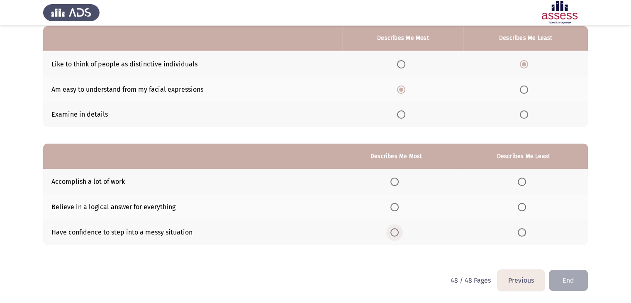
click at [394, 233] on span "Select an option" at bounding box center [395, 232] width 8 height 8
click at [394, 233] on input "Select an option" at bounding box center [395, 232] width 8 height 8
click at [524, 184] on span "Select an option" at bounding box center [522, 182] width 8 height 8
click at [524, 184] on input "Select an option" at bounding box center [522, 182] width 8 height 8
click at [565, 272] on button "End" at bounding box center [568, 280] width 39 height 21
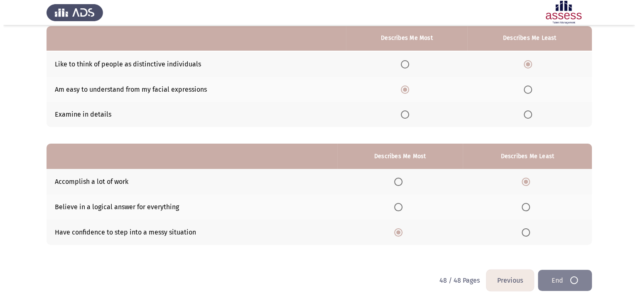
scroll to position [0, 0]
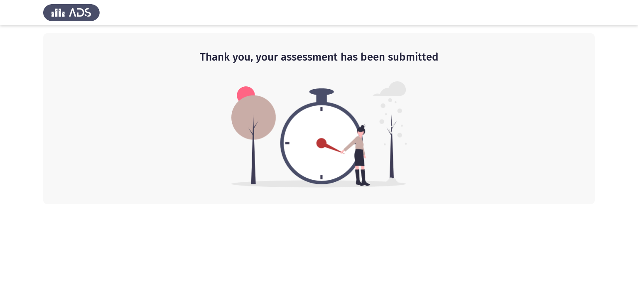
click at [426, 196] on div "Thank you, your assessment has been submitted" at bounding box center [318, 118] width 551 height 171
click at [71, 15] on img at bounding box center [71, 12] width 56 height 23
click at [76, 119] on div "Thank you, your assessment has been submitted" at bounding box center [318, 118] width 551 height 171
